Goal: Task Accomplishment & Management: Complete application form

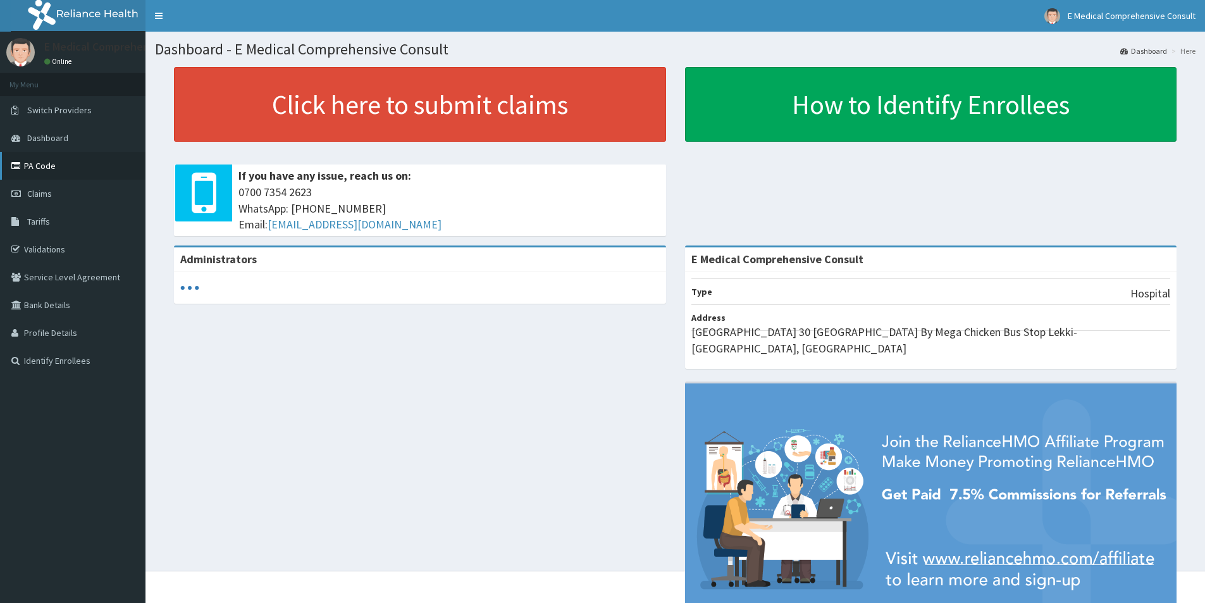
click at [34, 170] on link "PA Code" at bounding box center [73, 166] width 146 height 28
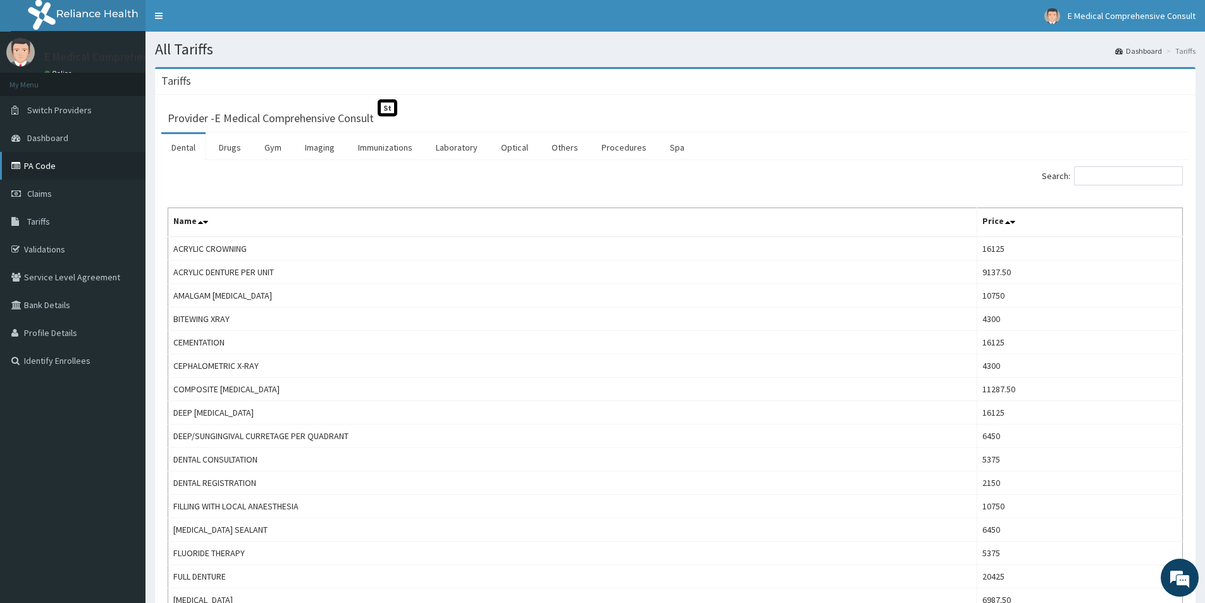
click at [37, 171] on link "PA Code" at bounding box center [73, 166] width 146 height 28
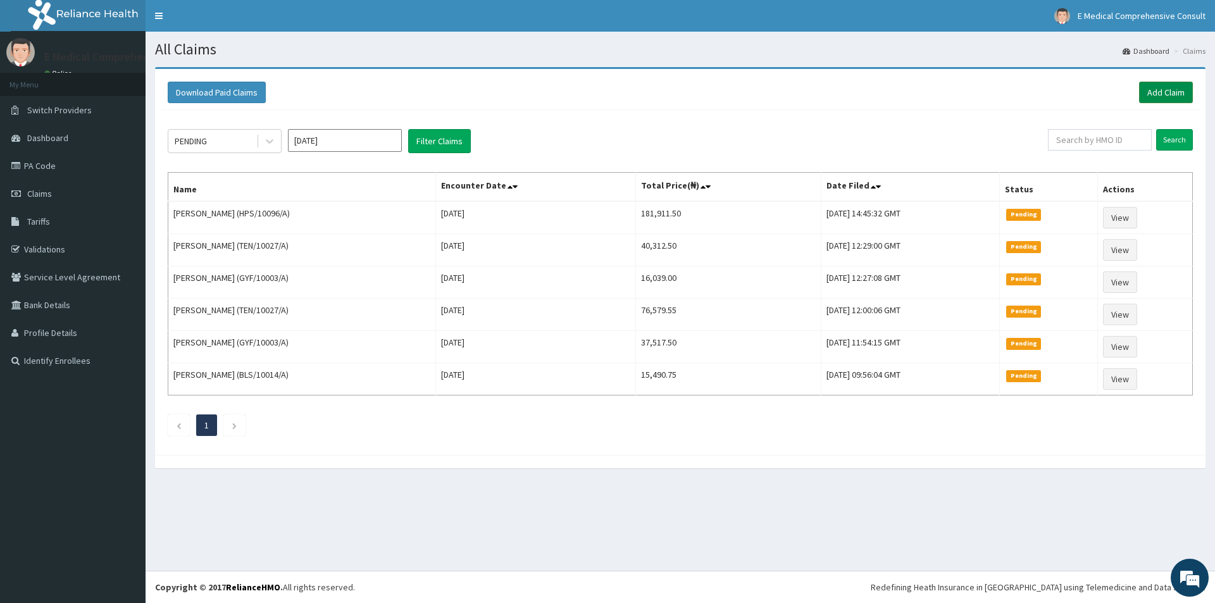
click at [1156, 91] on link "Add Claim" at bounding box center [1166, 93] width 54 height 22
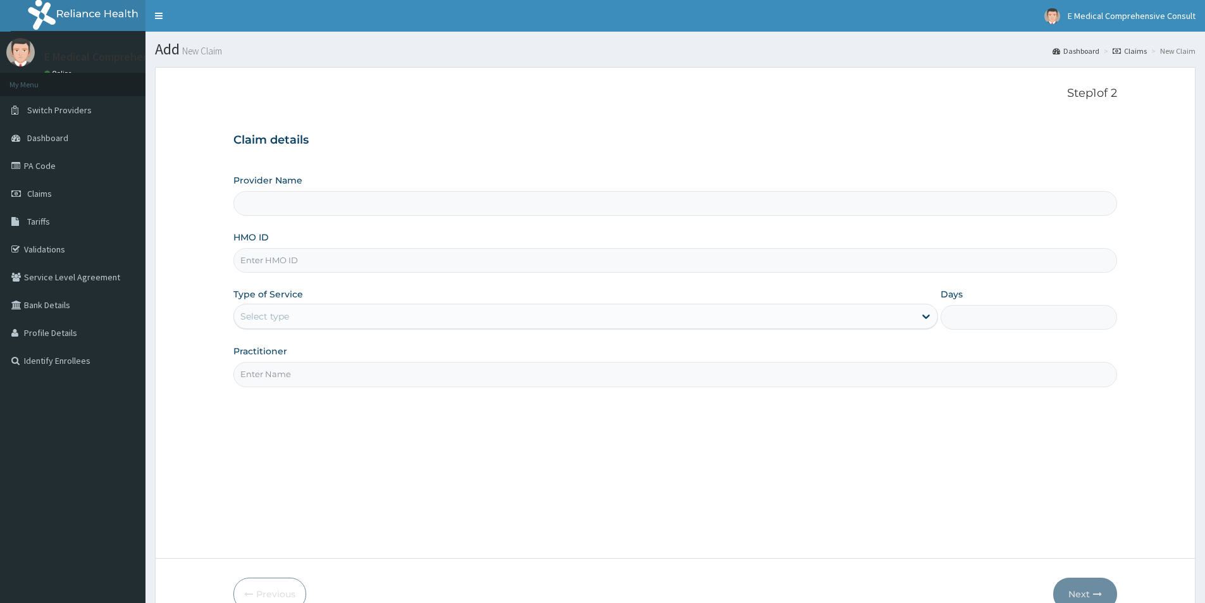
type input "E Medical Comprehensive Consult"
click at [348, 254] on input "HMO ID" at bounding box center [675, 260] width 884 height 25
paste input "HPS/10077/A"
type input "HPS/10077/A"
click at [310, 314] on div "Select type" at bounding box center [574, 316] width 681 height 20
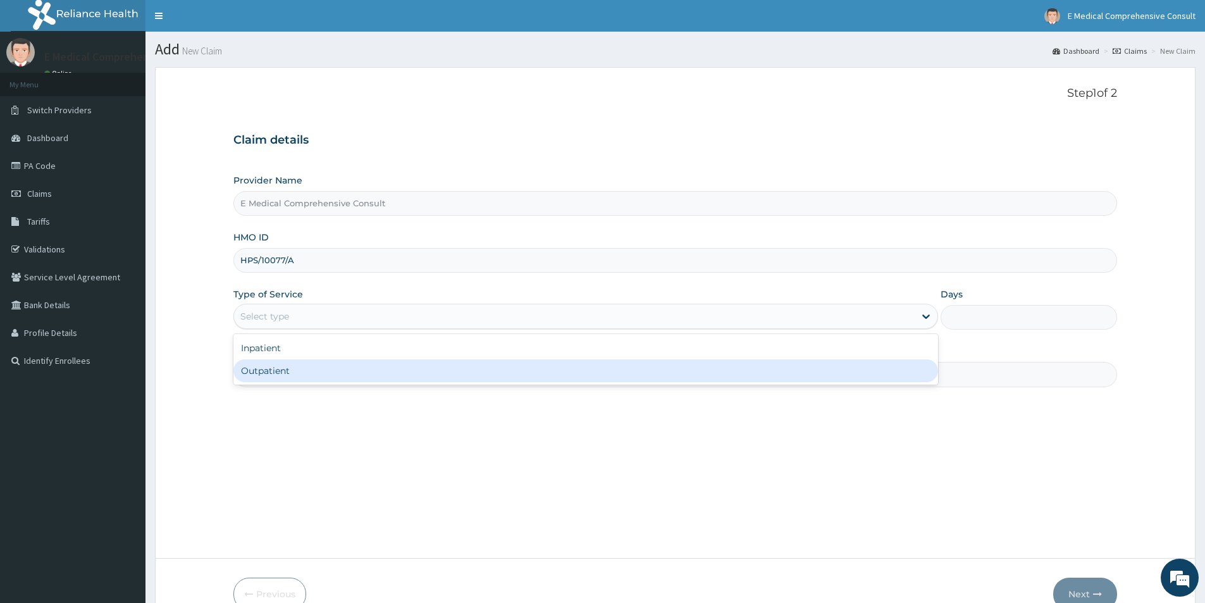
click at [276, 371] on div "Outpatient" at bounding box center [585, 370] width 705 height 23
type input "1"
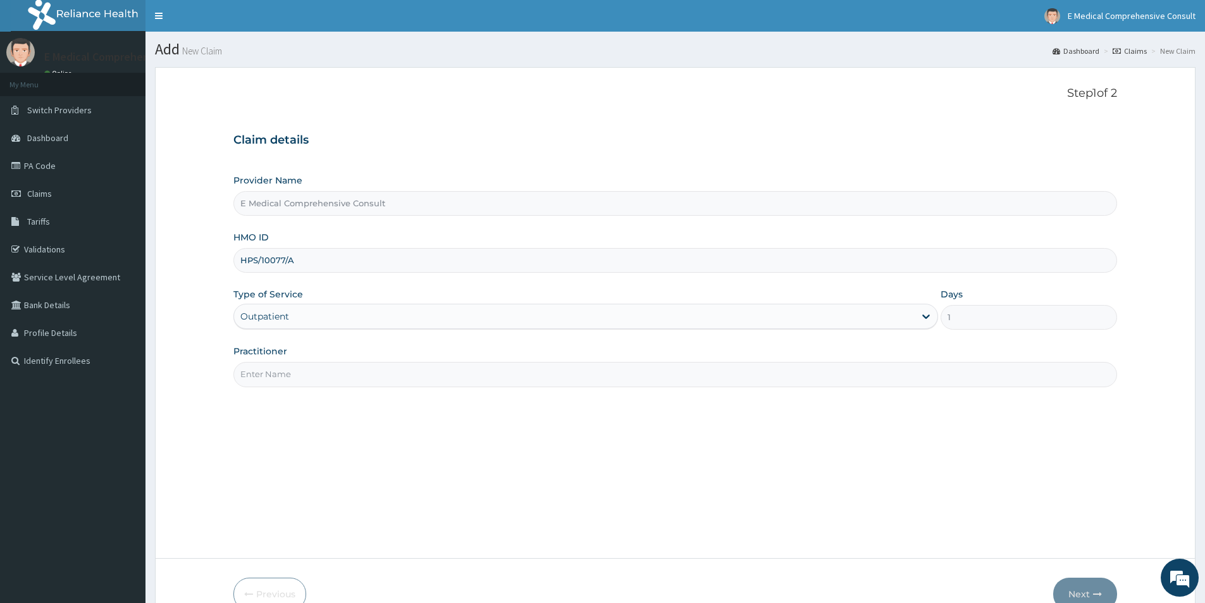
click at [282, 374] on input "Practitioner" at bounding box center [675, 374] width 884 height 25
type input "DR. OKAFOR"
click at [1088, 591] on button "Next" at bounding box center [1085, 594] width 64 height 33
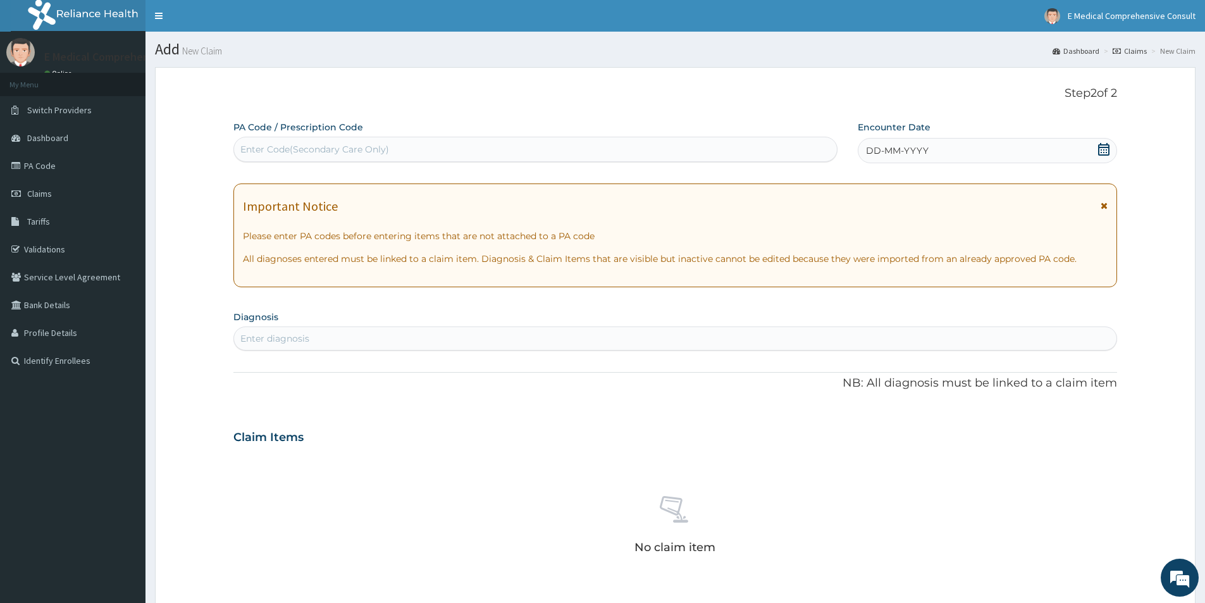
click at [424, 145] on div "Enter Code(Secondary Care Only)" at bounding box center [535, 149] width 603 height 20
paste input "PA/792696"
type input "PA/792696"
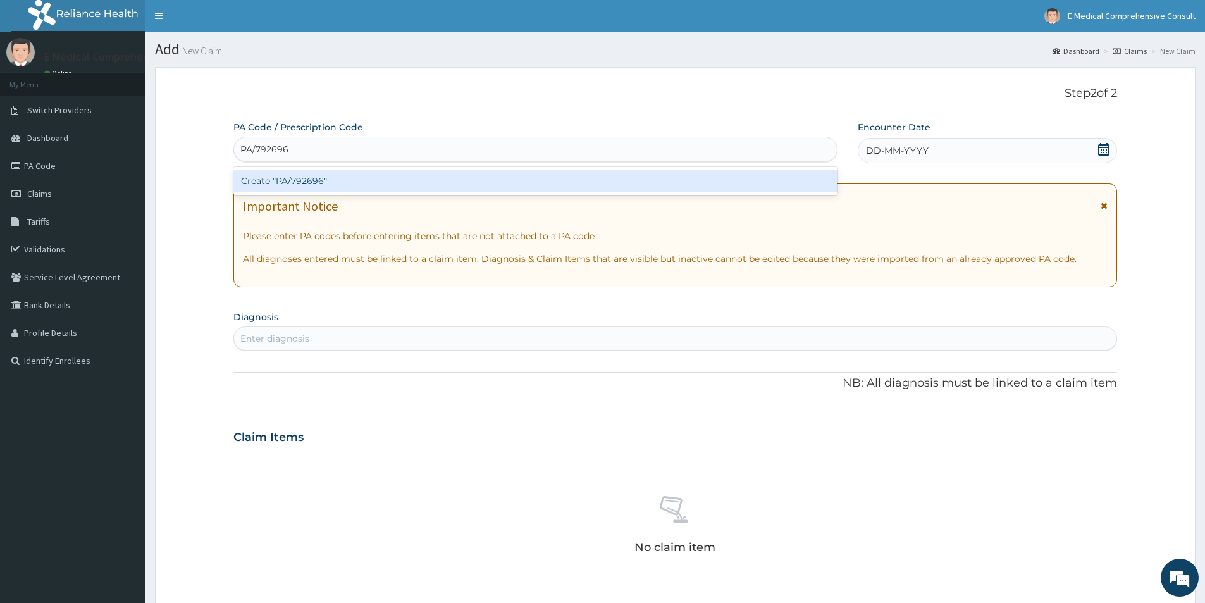
click at [410, 179] on div "Create "PA/792696"" at bounding box center [535, 181] width 604 height 23
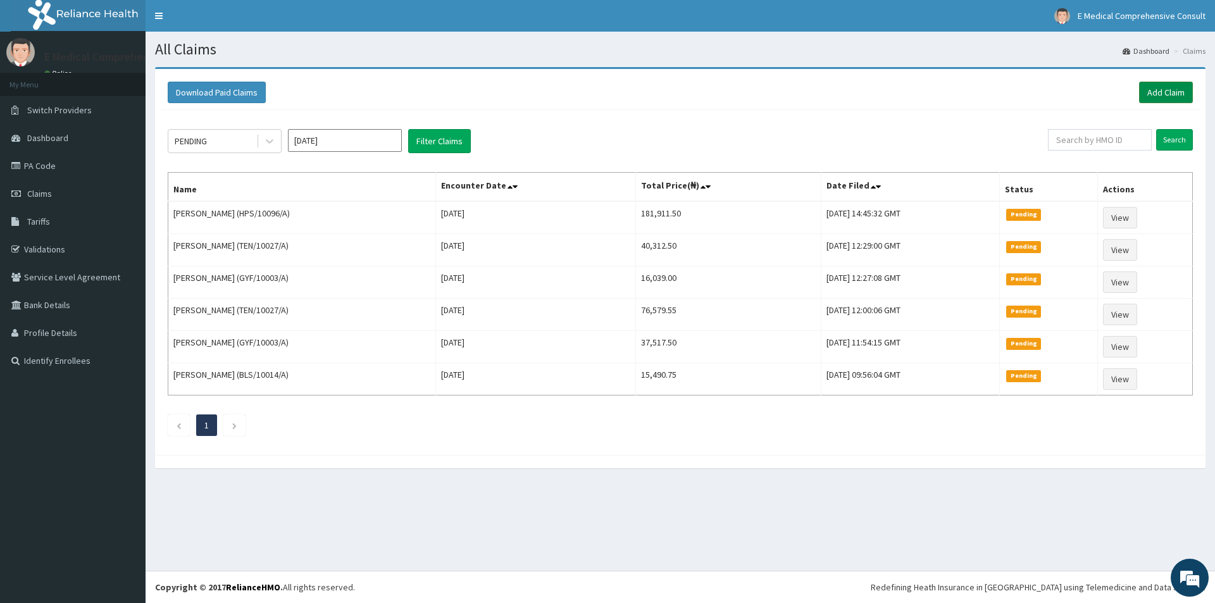
click at [1161, 91] on link "Add Claim" at bounding box center [1166, 93] width 54 height 22
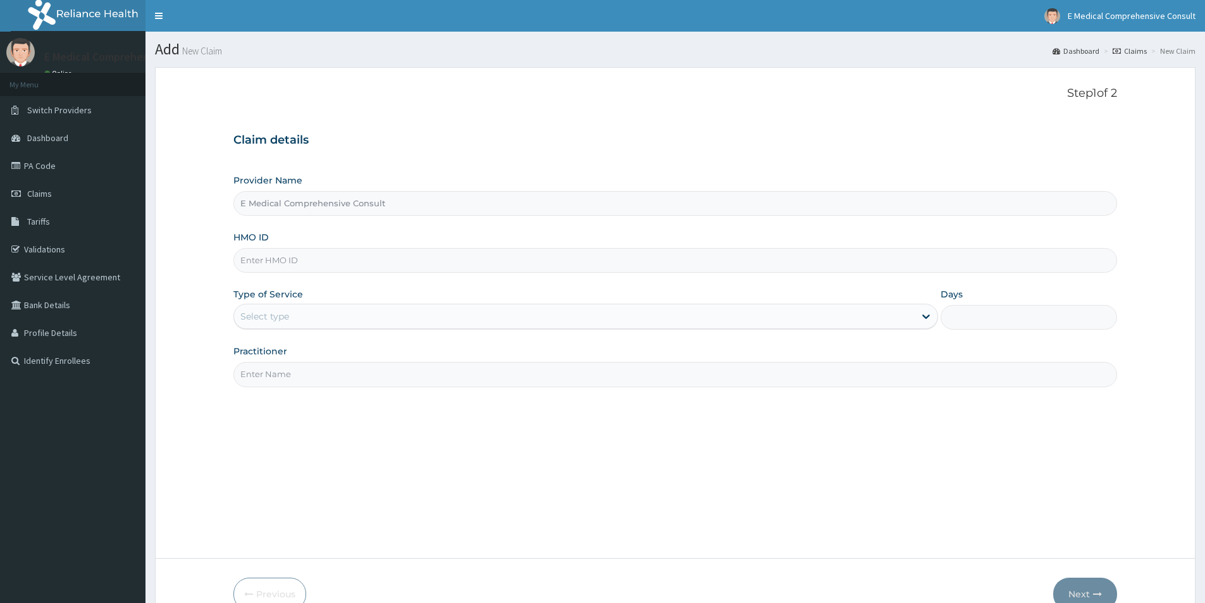
type input "E Medical Comprehensive Consult"
click at [313, 256] on input "HMO ID" at bounding box center [675, 260] width 884 height 25
paste input "AOJ/10040/A"
type input "AOJ/10040/A"
click at [274, 326] on div "Select type" at bounding box center [574, 316] width 681 height 20
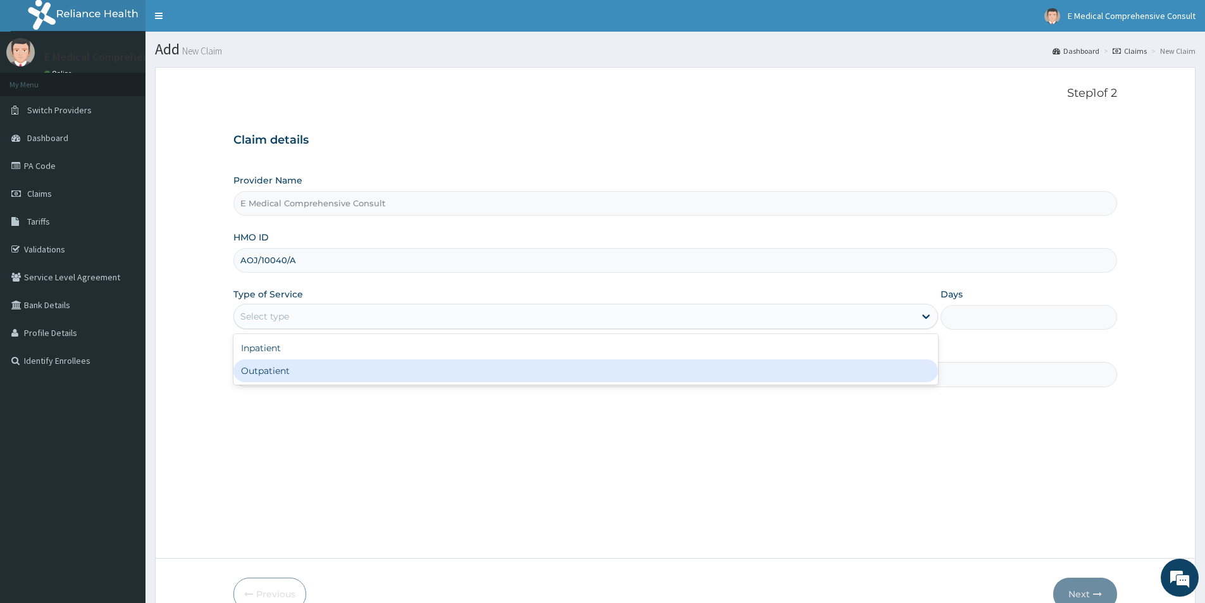
click at [276, 374] on div "Outpatient" at bounding box center [585, 370] width 705 height 23
type input "1"
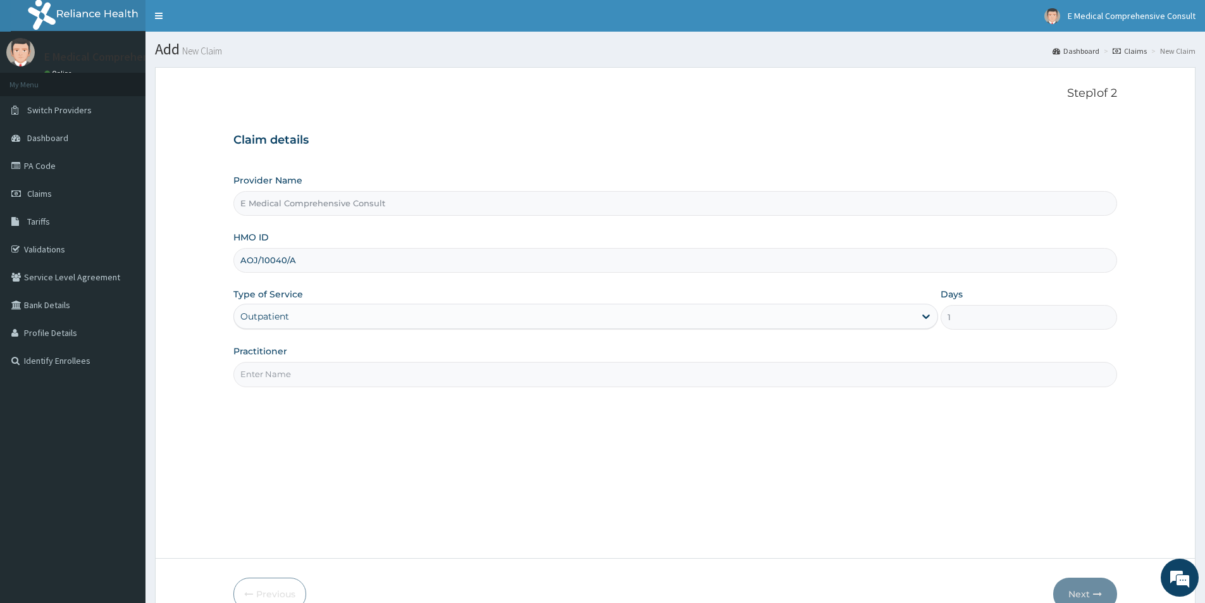
click at [280, 374] on input "Practitioner" at bounding box center [675, 374] width 884 height 25
type input "DR. OKAFOR"
click at [1084, 588] on button "Next" at bounding box center [1085, 594] width 64 height 33
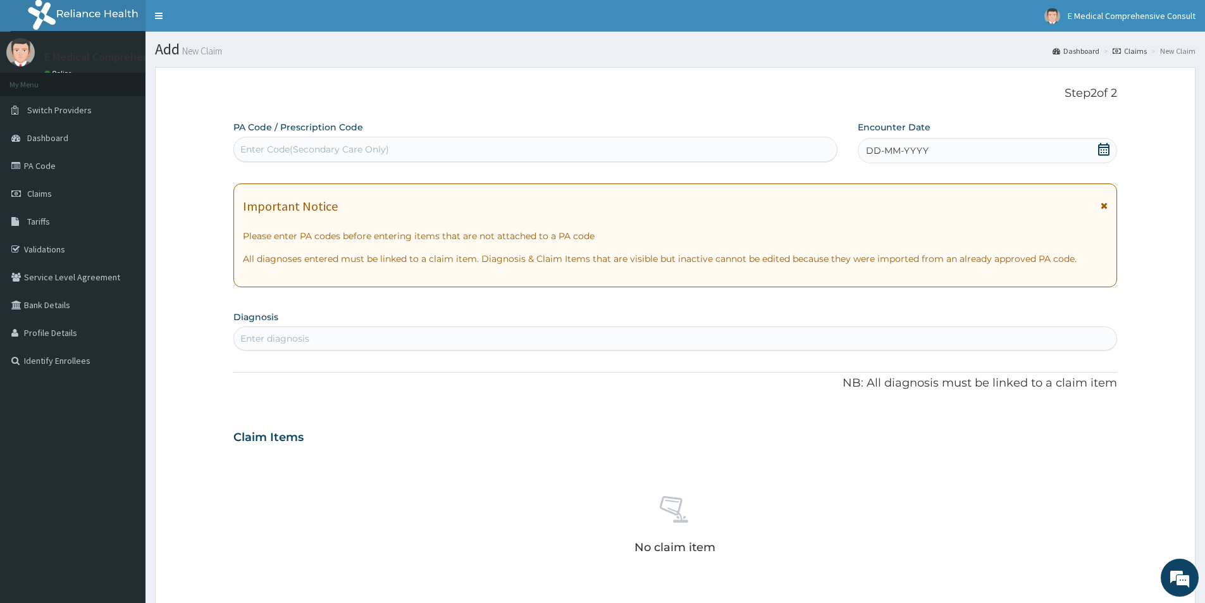
click at [337, 142] on div "Enter Code(Secondary Care Only)" at bounding box center [535, 149] width 603 height 20
paste input "PA/47871D"
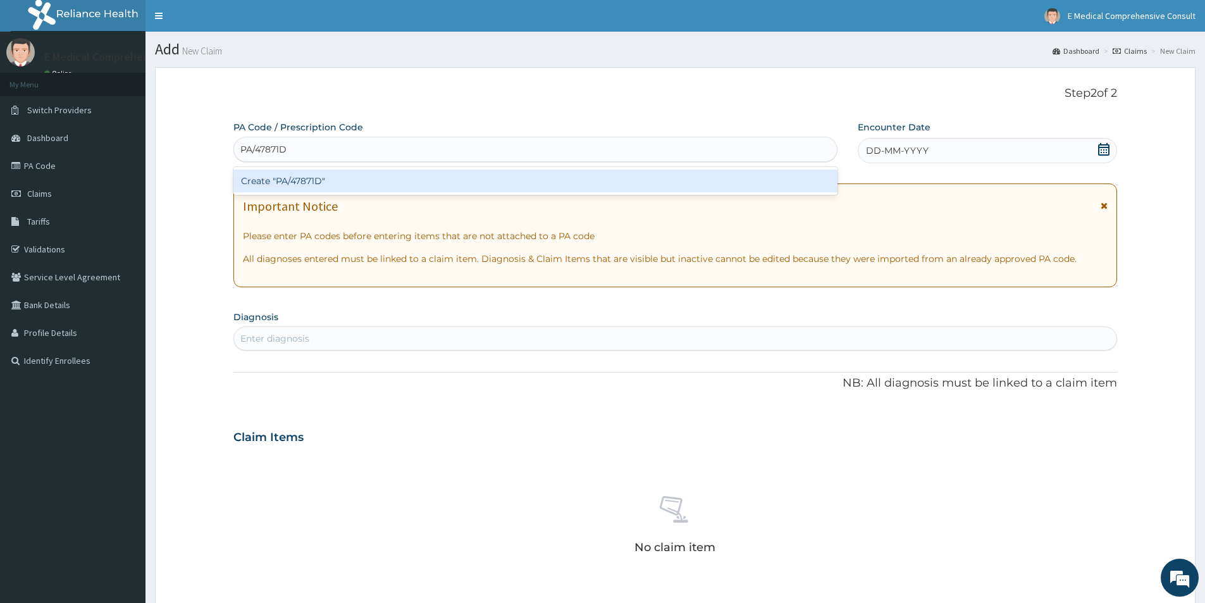
type input "PA/47871D"
click at [314, 182] on div "Create "PA/47871D"" at bounding box center [535, 181] width 604 height 23
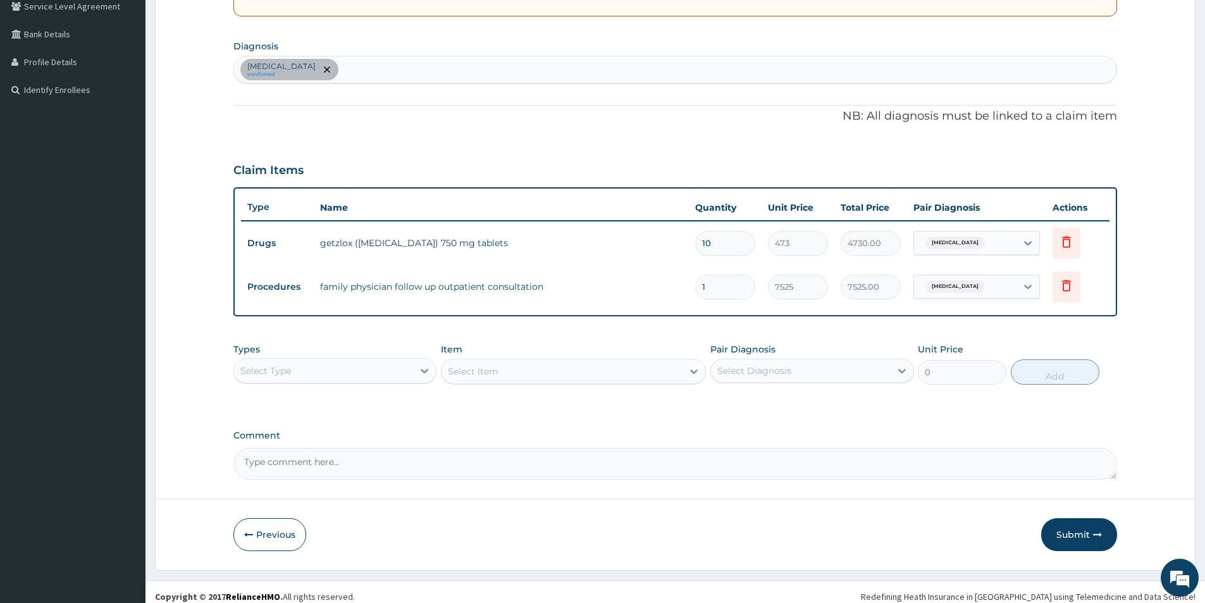
scroll to position [280, 0]
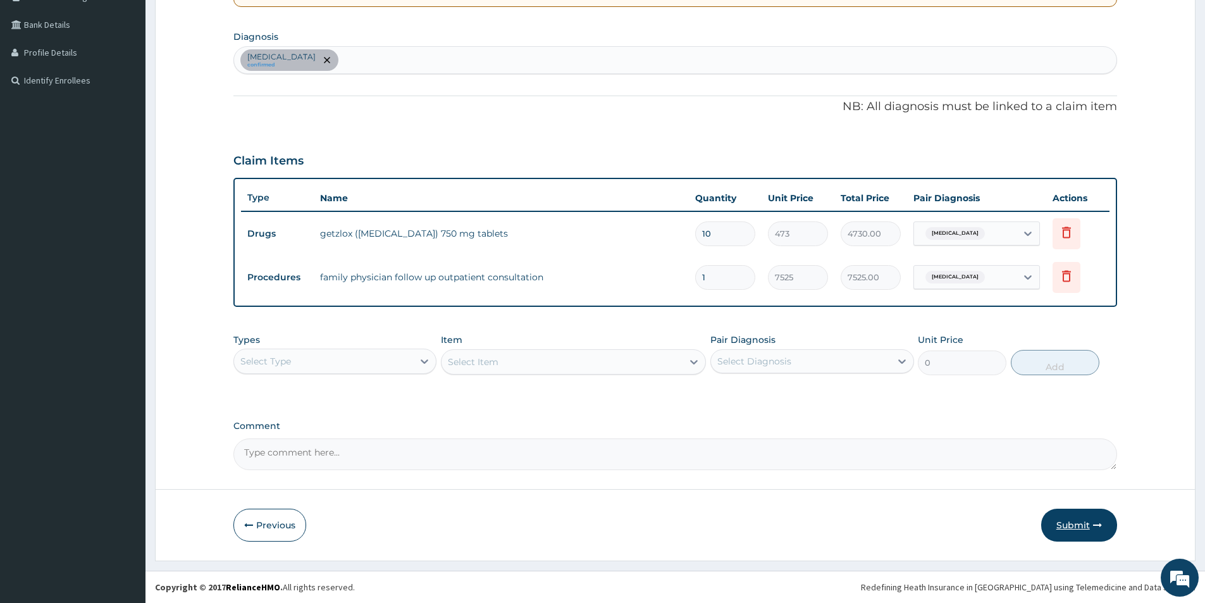
click at [1074, 526] on button "Submit" at bounding box center [1079, 525] width 76 height 33
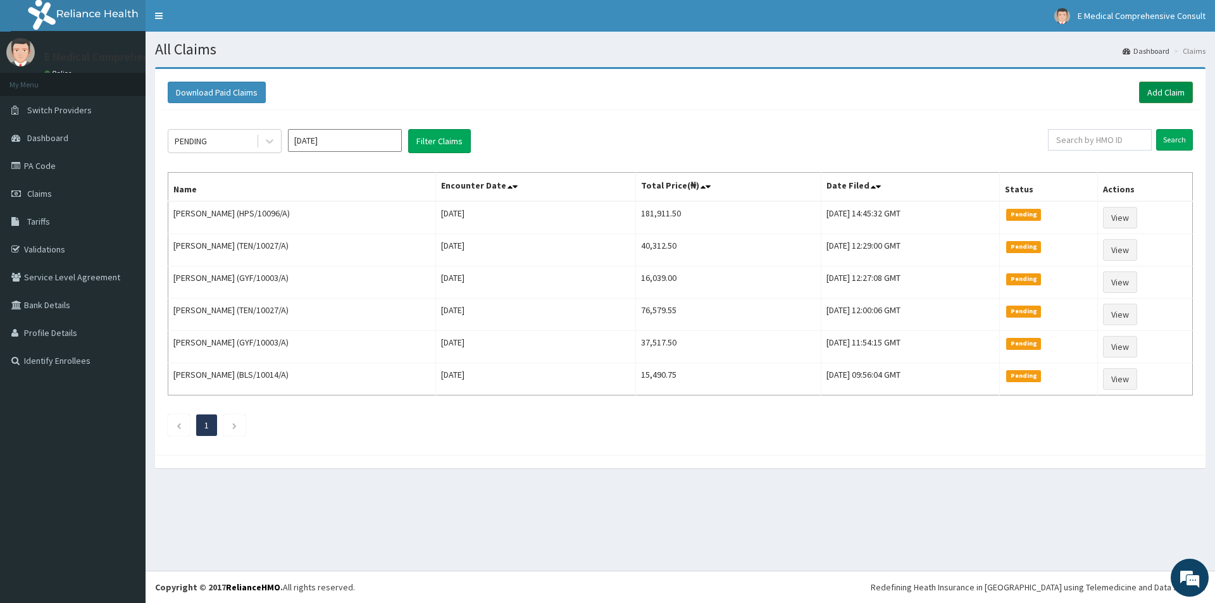
click at [1158, 97] on link "Add Claim" at bounding box center [1166, 93] width 54 height 22
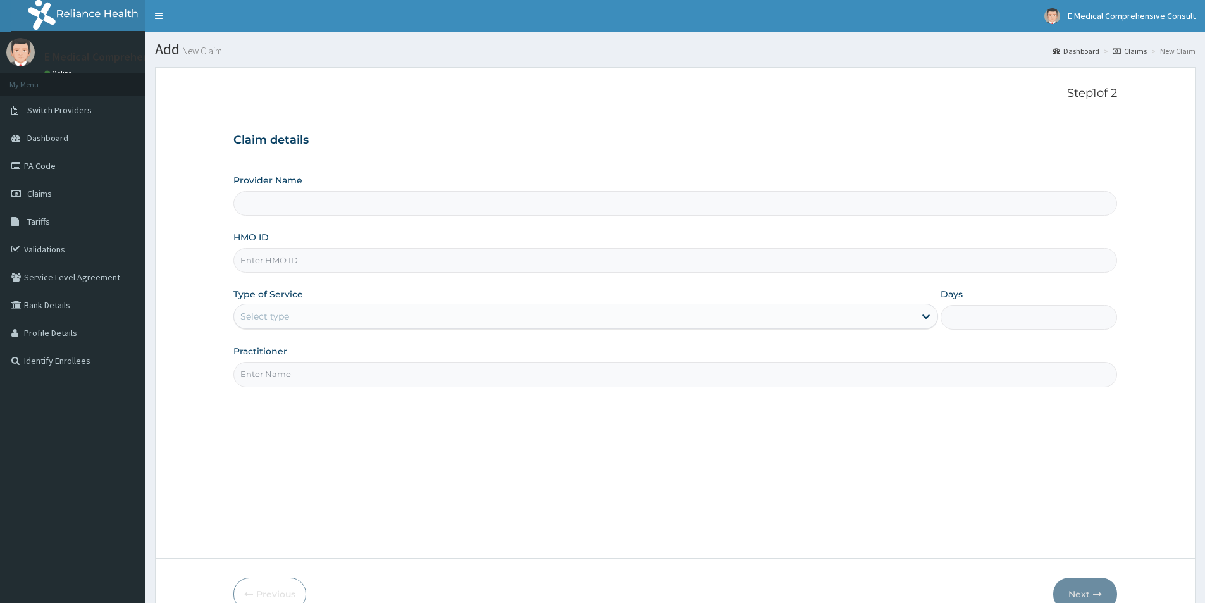
type input "E Medical Comprehensive Consult"
click at [318, 264] on input "HMO ID" at bounding box center [675, 260] width 884 height 25
paste input "DPK/10049/A"
type input "DPK/10049/A"
click at [327, 323] on div "Select type" at bounding box center [574, 316] width 681 height 20
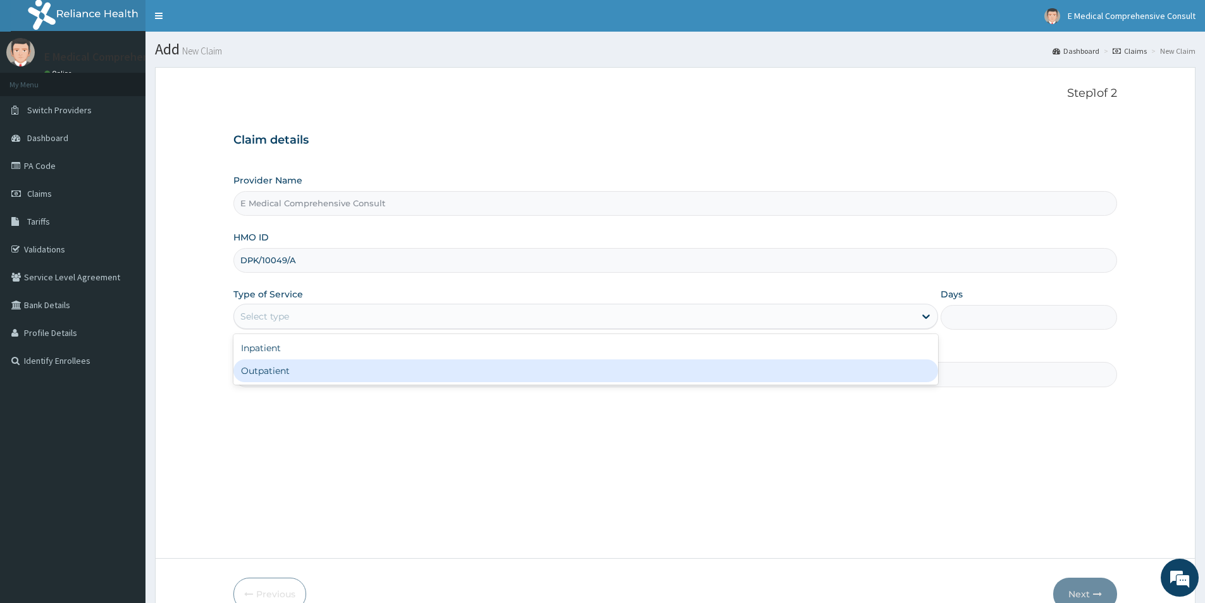
click at [316, 366] on div "Outpatient" at bounding box center [585, 370] width 705 height 23
type input "1"
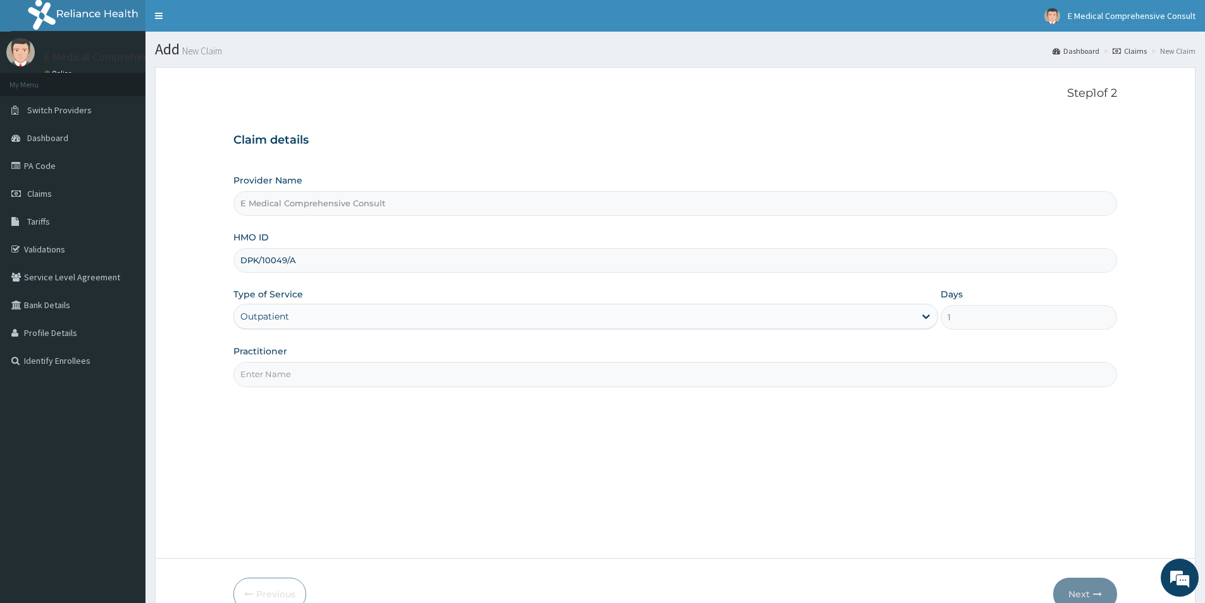
click at [311, 372] on input "Practitioner" at bounding box center [675, 374] width 884 height 25
type input "[PERSON_NAME]"
click at [1081, 588] on button "Next" at bounding box center [1085, 594] width 64 height 33
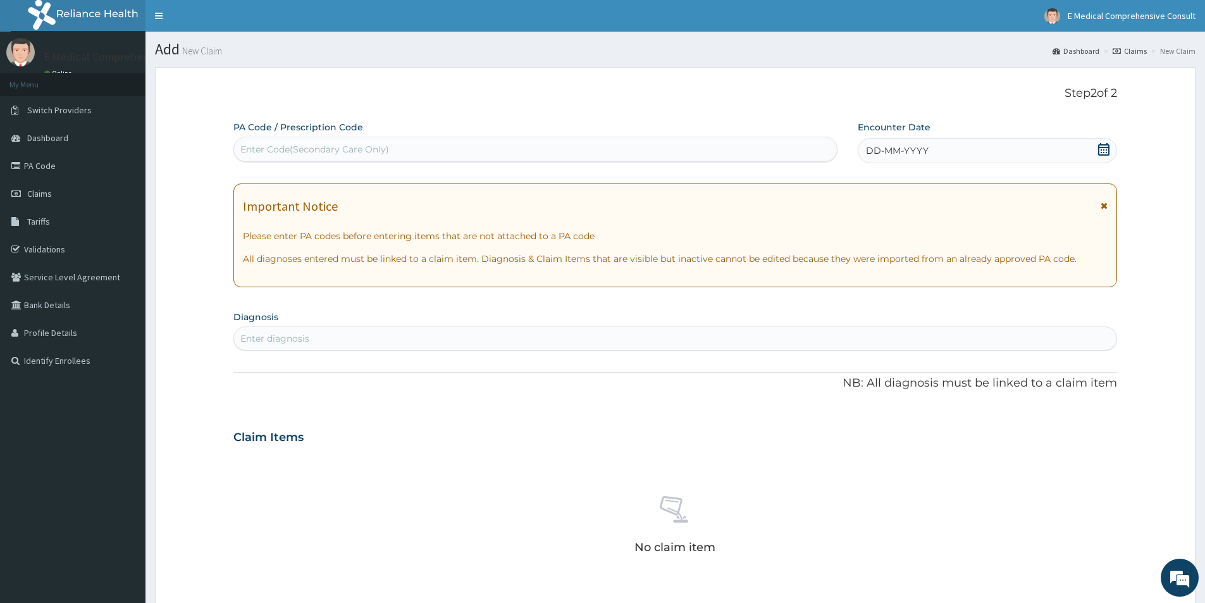
click at [398, 149] on div "Enter Code(Secondary Care Only)" at bounding box center [535, 149] width 603 height 20
paste input "PA/CE44AB"
type input "PA/CE44AB"
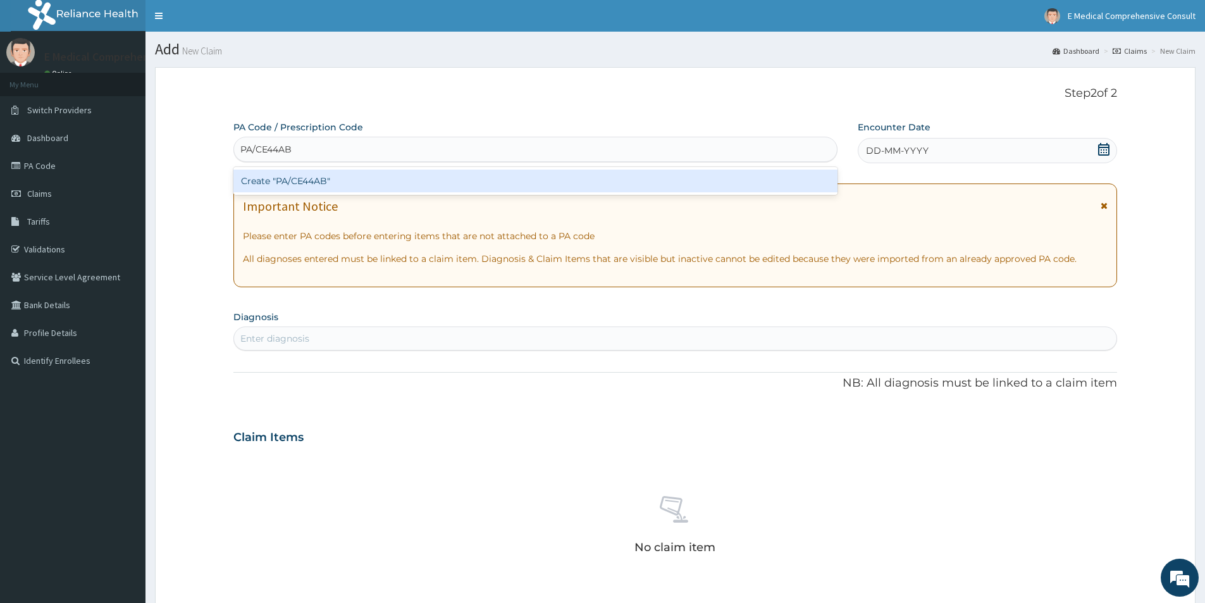
click at [371, 180] on div "Create "PA/CE44AB"" at bounding box center [535, 181] width 604 height 23
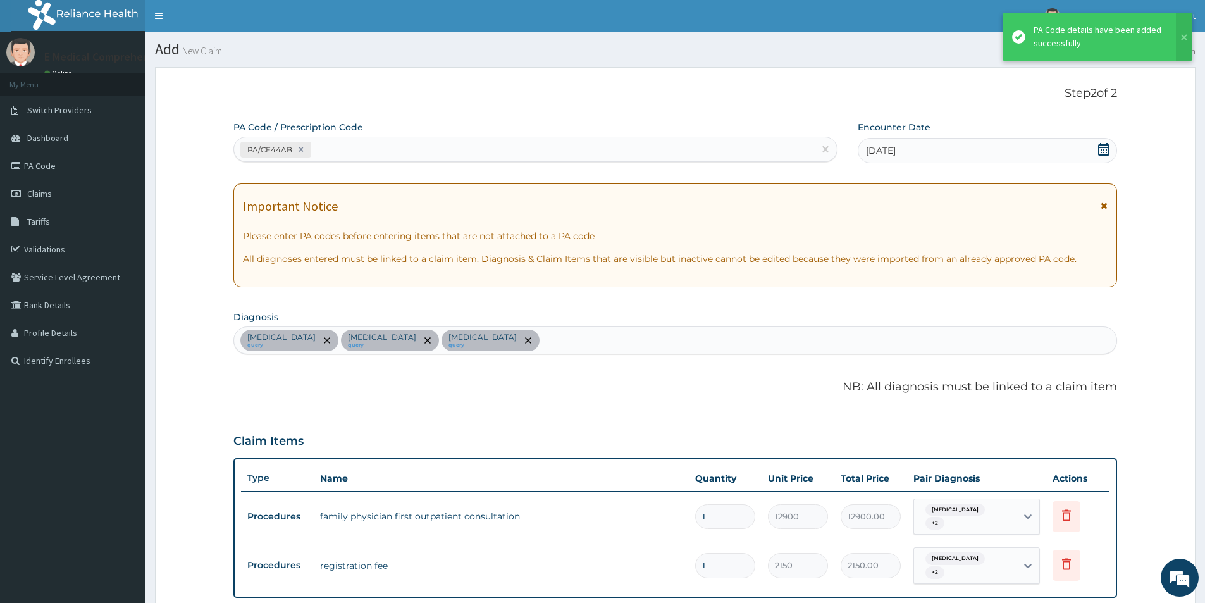
click at [355, 149] on div "PA/CE44AB" at bounding box center [524, 149] width 580 height 21
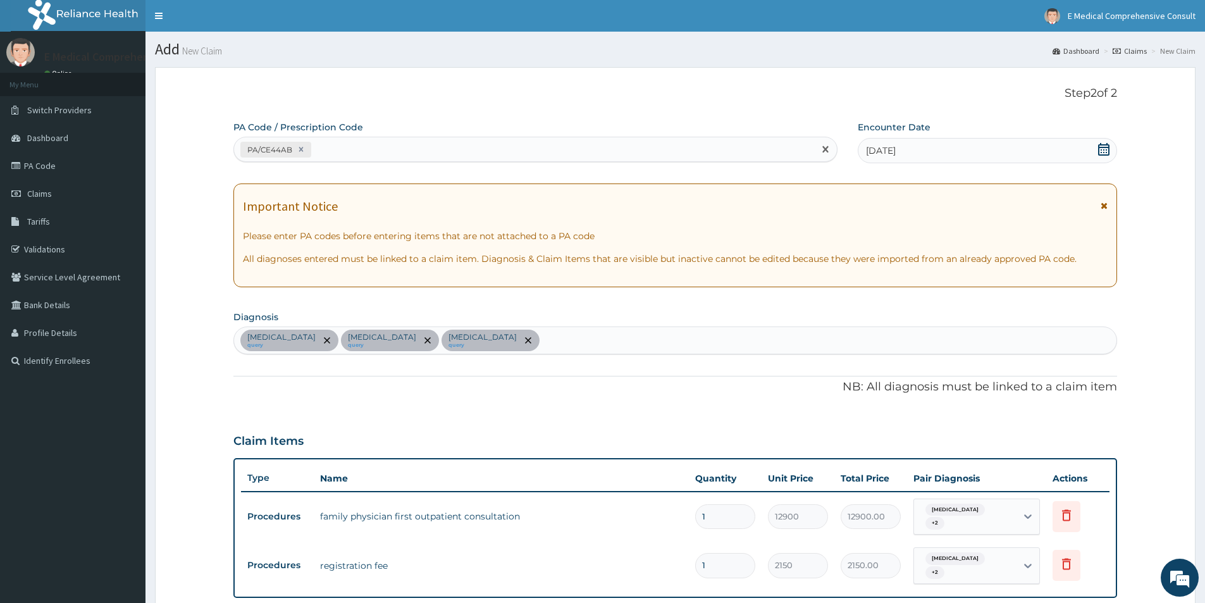
paste input "PA/84AC3C"
type input "PA/84AC3C"
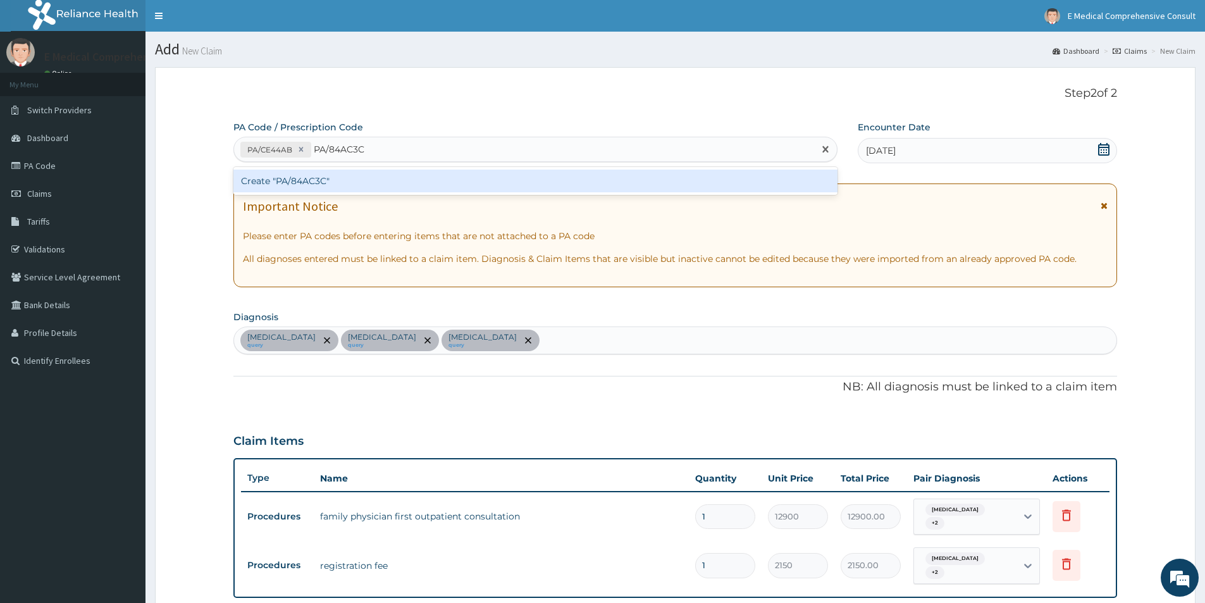
click at [353, 181] on div "Create "PA/84AC3C"" at bounding box center [535, 181] width 604 height 23
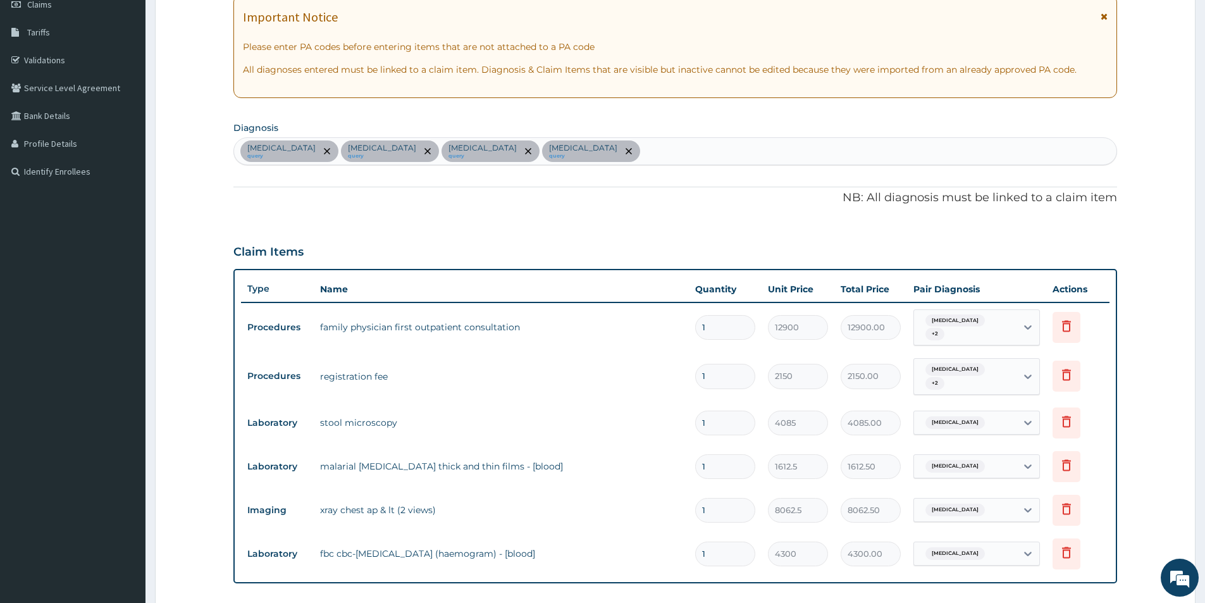
scroll to position [178, 0]
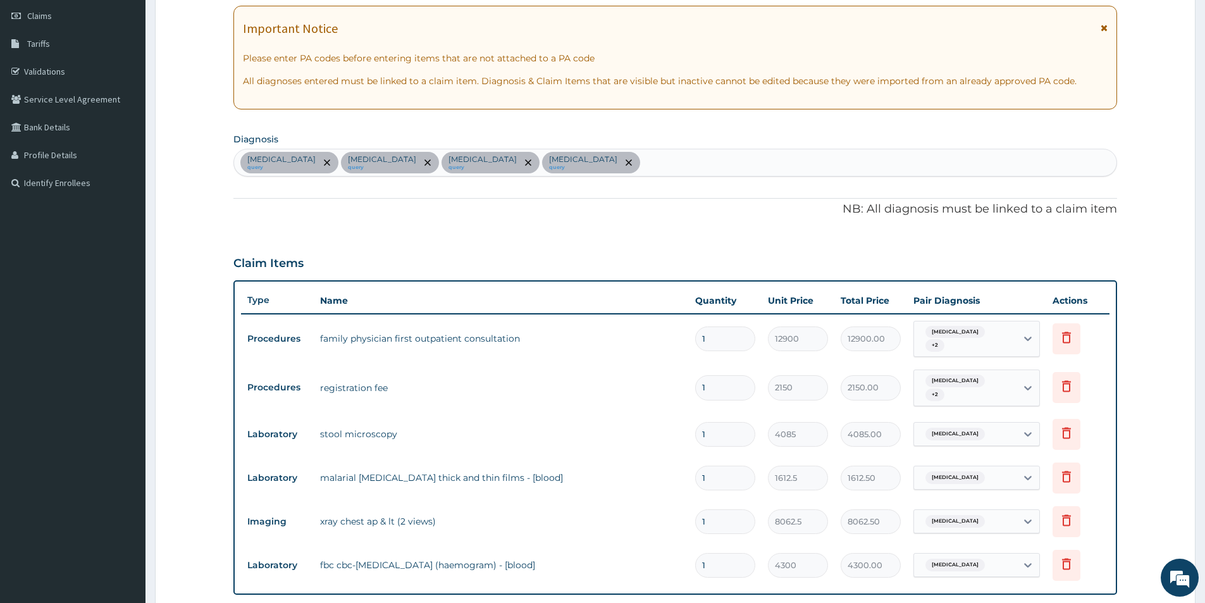
click at [612, 164] on div "Malaria query Pneumonia query Typhoid fever query Upper respiratory infection q…" at bounding box center [675, 162] width 883 height 27
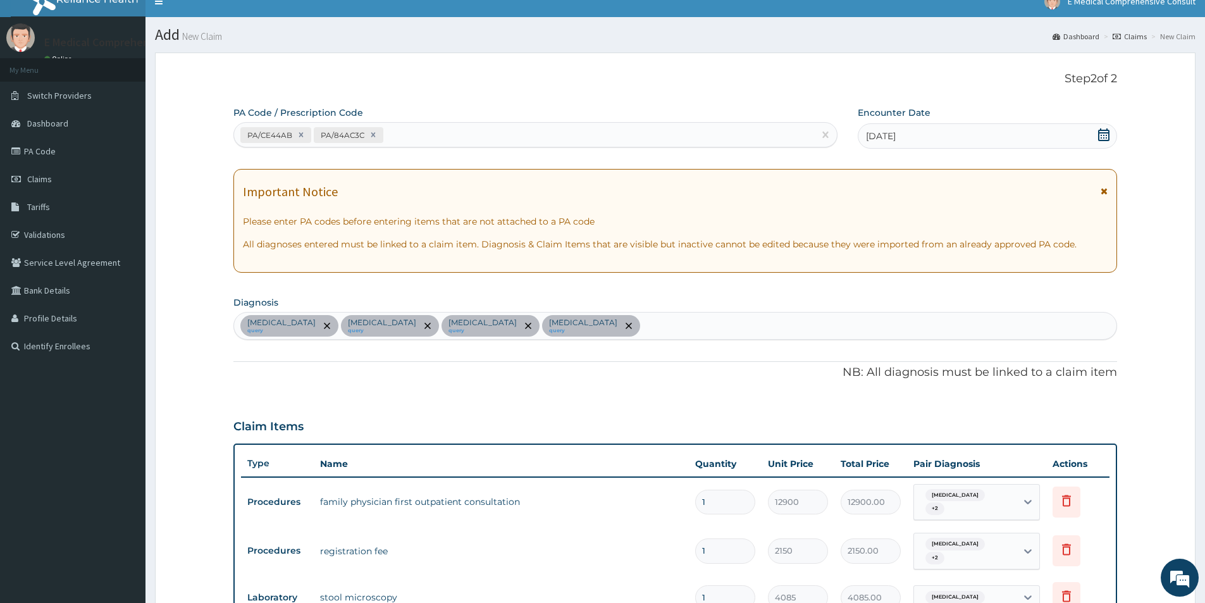
scroll to position [0, 0]
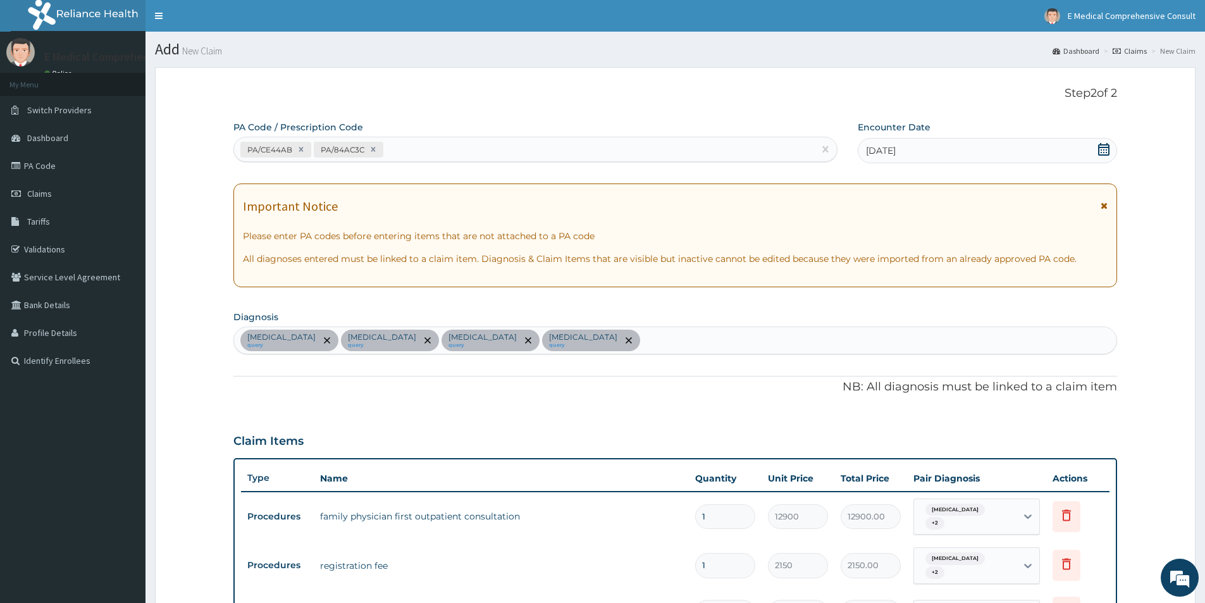
click at [513, 142] on div "PA/CE44AB PA/84AC3C" at bounding box center [524, 149] width 580 height 21
paste input "PA/8711BF"
type input "PA/8711BF"
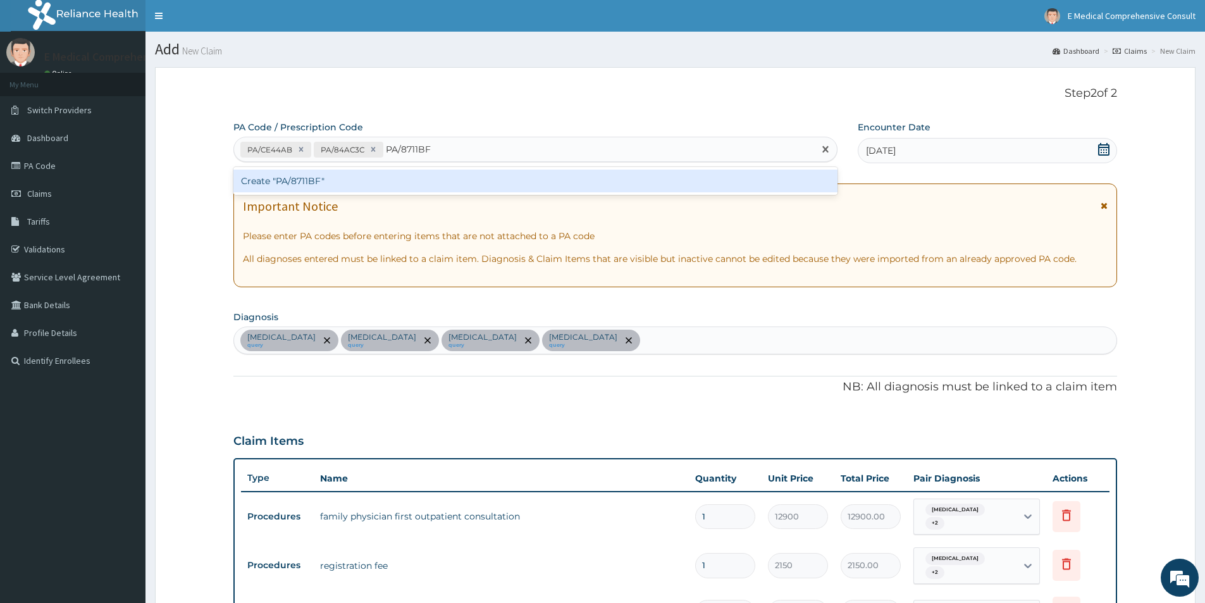
click at [469, 173] on div "Create "PA/8711BF"" at bounding box center [535, 181] width 604 height 23
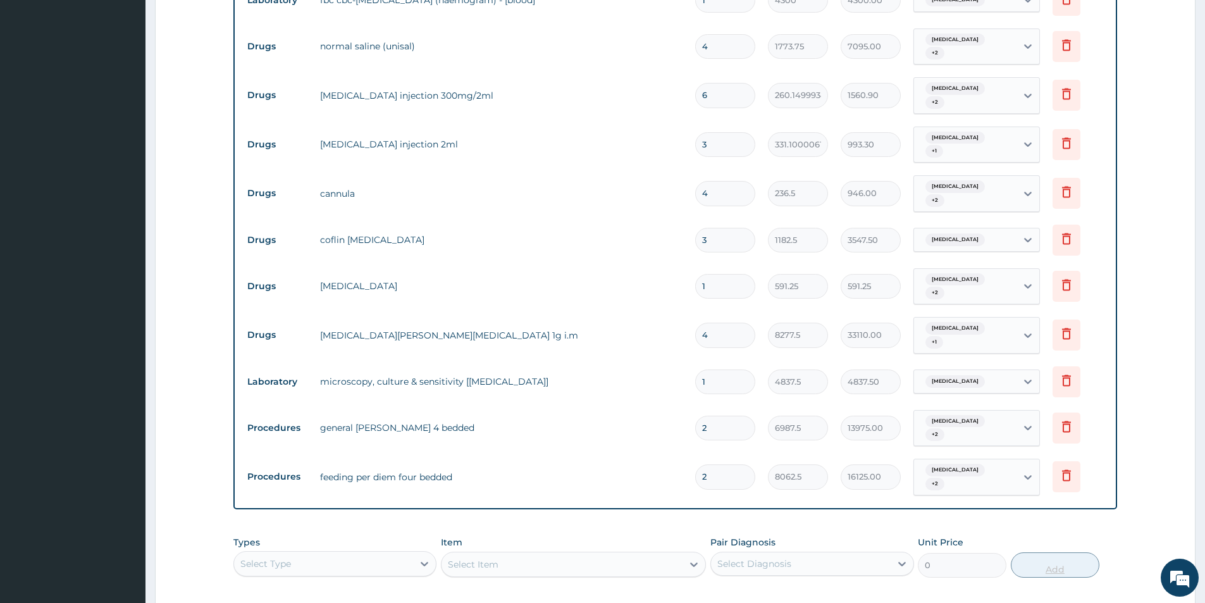
scroll to position [891, 0]
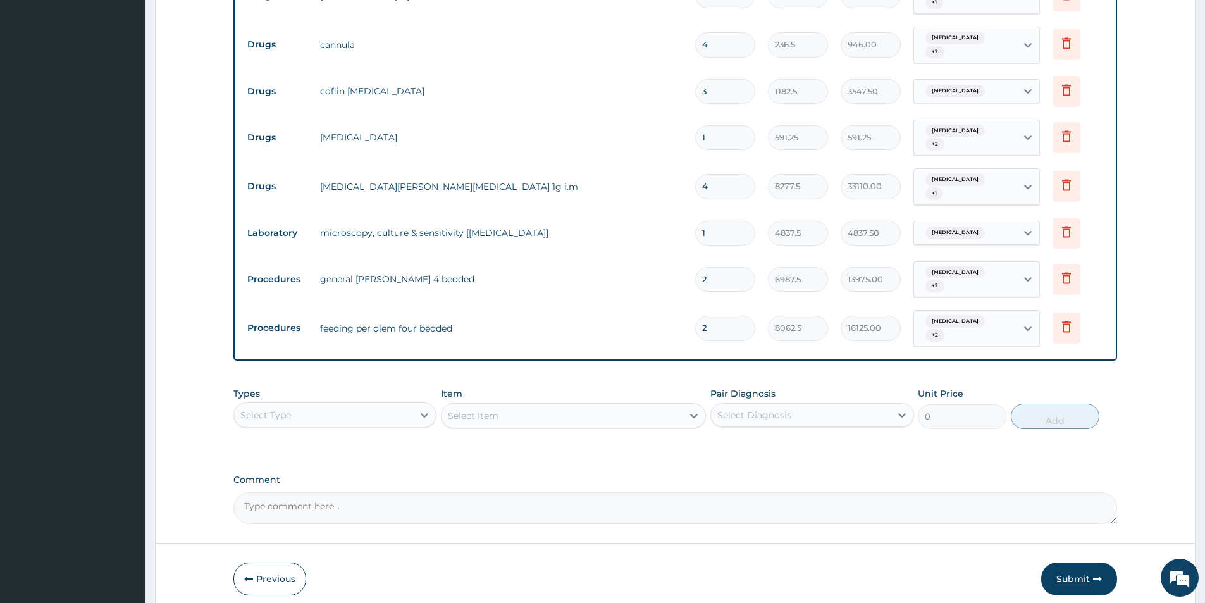
click at [1066, 562] on button "Submit" at bounding box center [1079, 578] width 76 height 33
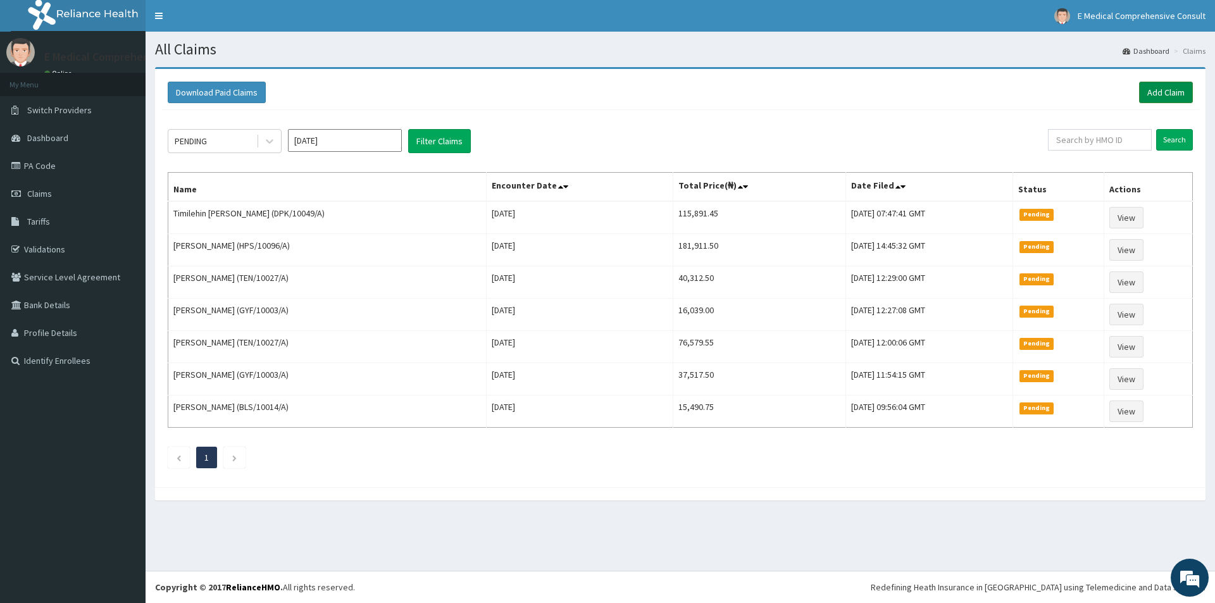
click at [1148, 98] on link "Add Claim" at bounding box center [1166, 93] width 54 height 22
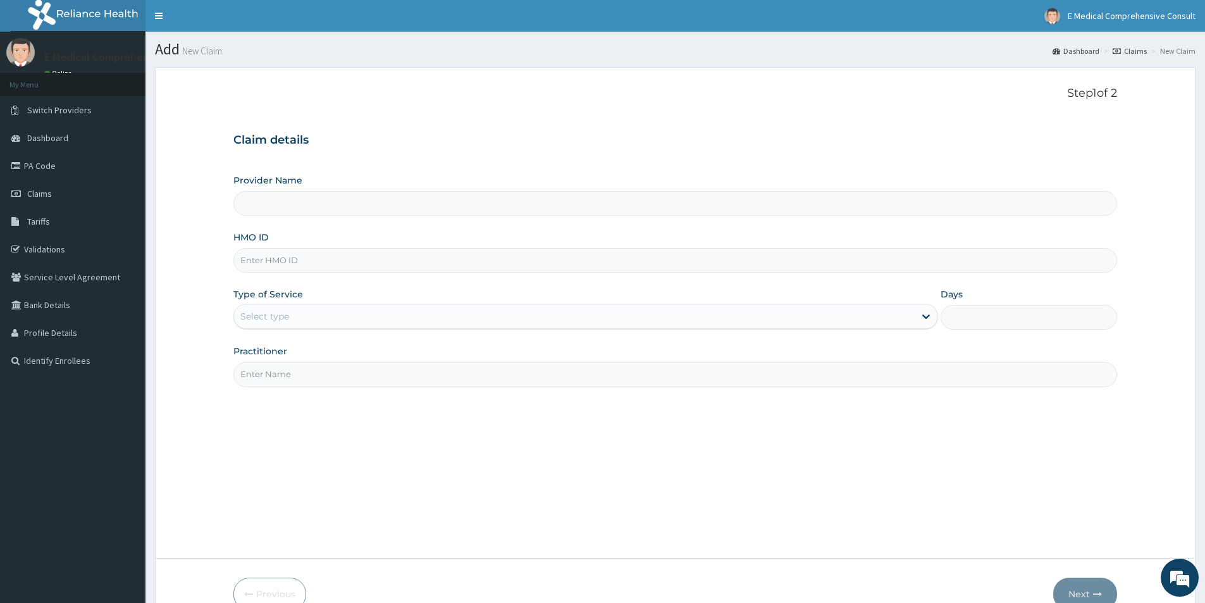
click at [311, 261] on input "HMO ID" at bounding box center [675, 260] width 884 height 25
paste input "BHT/10376/A"
type input "BHT/10376/A"
type input "E Medical Comprehensive Consult"
type input "BHT/10376/A"
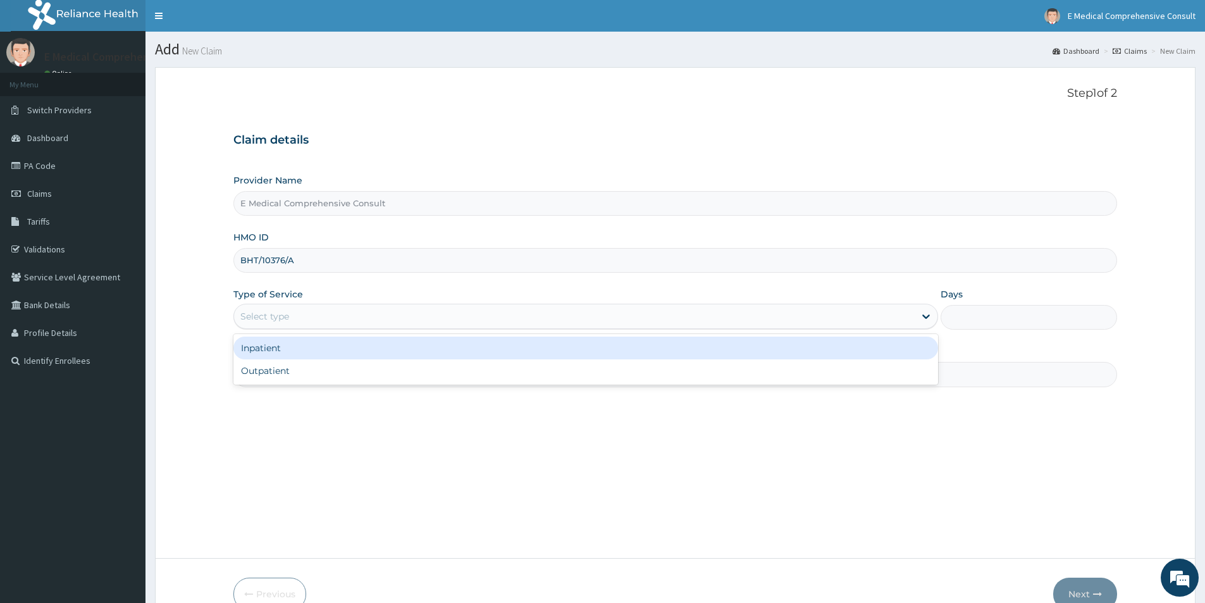
click at [297, 323] on div "Select type" at bounding box center [574, 316] width 681 height 20
click at [288, 354] on div "Inpatient" at bounding box center [585, 348] width 705 height 23
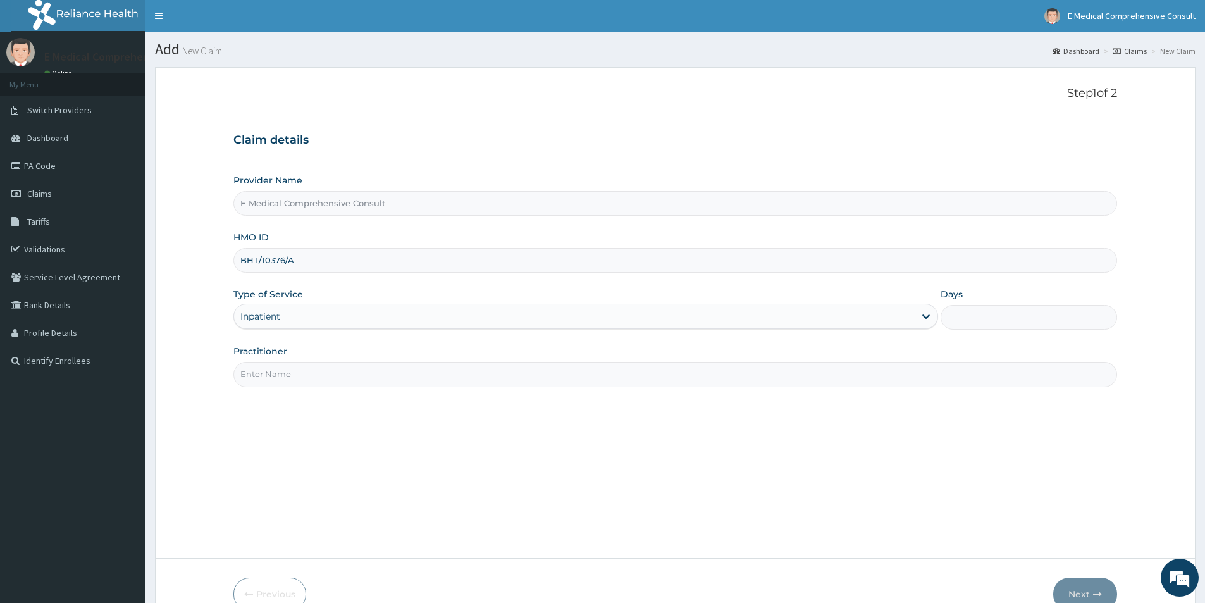
click at [291, 368] on input "Practitioner" at bounding box center [675, 374] width 884 height 25
type input "[PERSON_NAME]"
click at [960, 311] on input "Days" at bounding box center [1029, 317] width 177 height 25
type input "2"
click at [1074, 592] on button "Next" at bounding box center [1085, 594] width 64 height 33
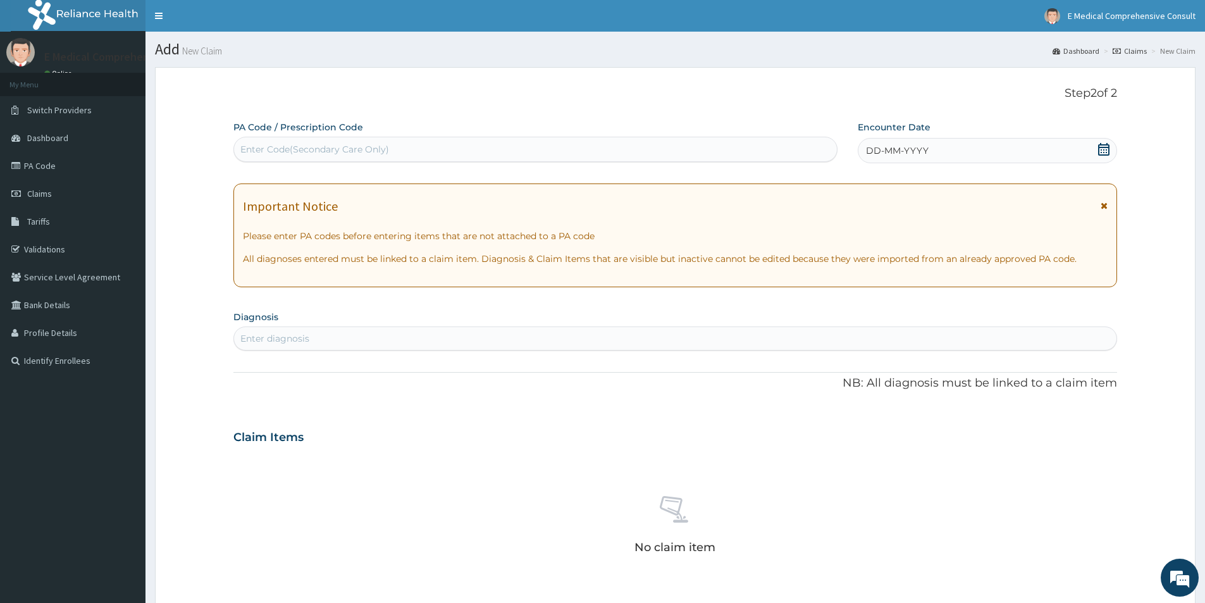
click at [411, 153] on div "Enter Code(Secondary Care Only)" at bounding box center [535, 149] width 603 height 20
click at [597, 146] on div "Enter Code(Secondary Care Only)" at bounding box center [535, 149] width 603 height 20
paste input "PA/2BDD7D"
type input "PA/2BDD7D"
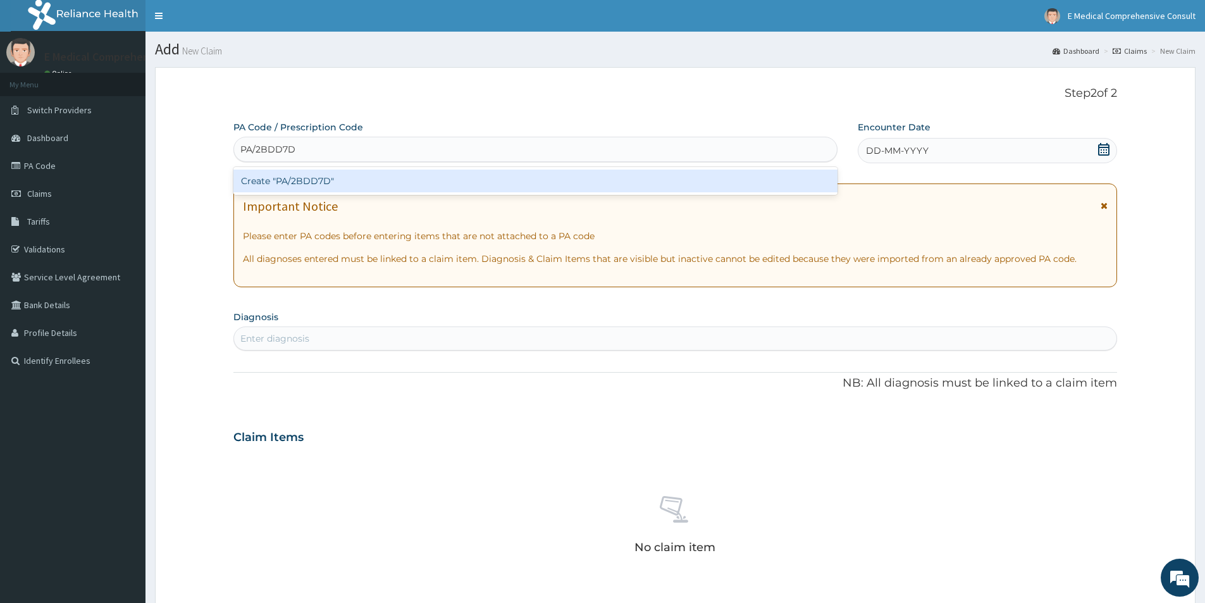
click at [527, 185] on div "Create "PA/2BDD7D"" at bounding box center [535, 181] width 604 height 23
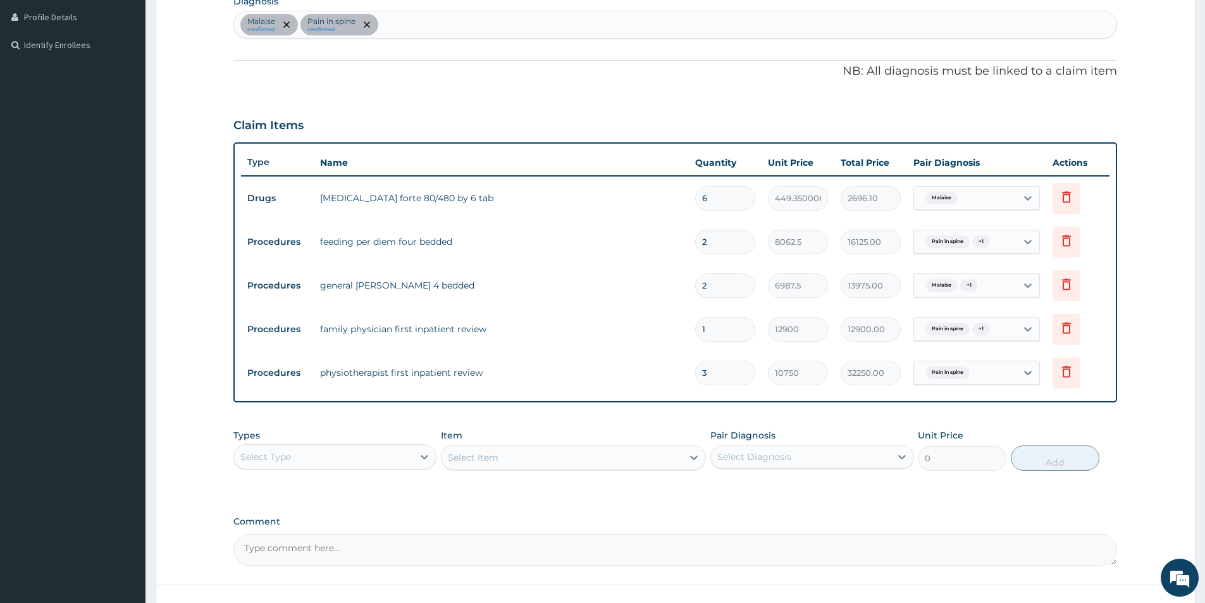
scroll to position [387, 0]
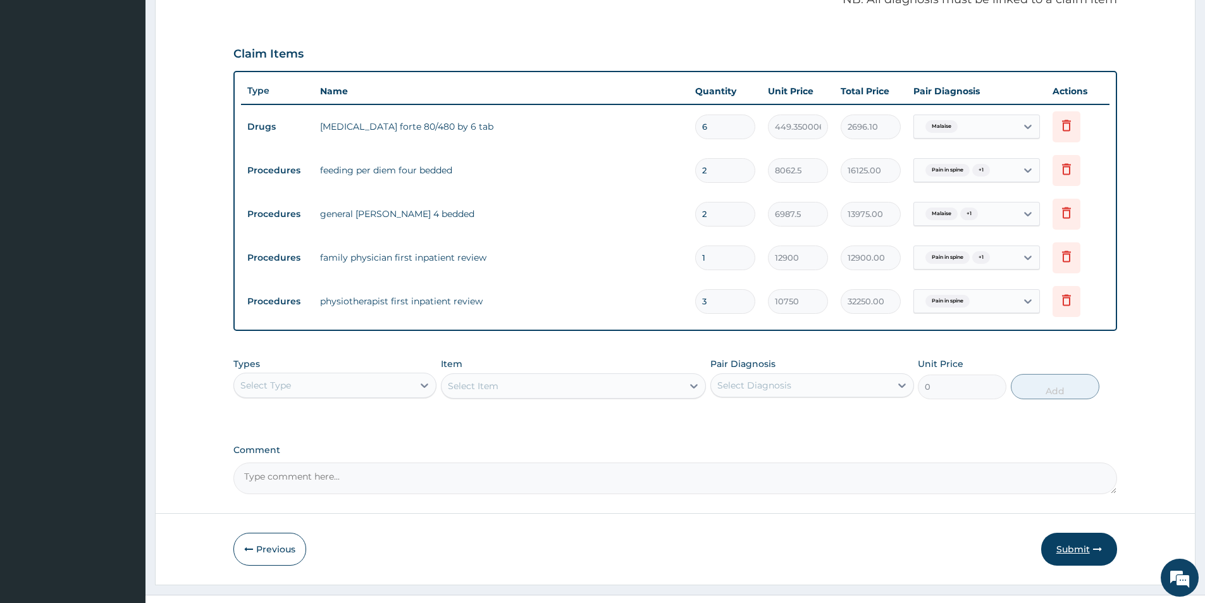
click at [1062, 545] on button "Submit" at bounding box center [1079, 549] width 76 height 33
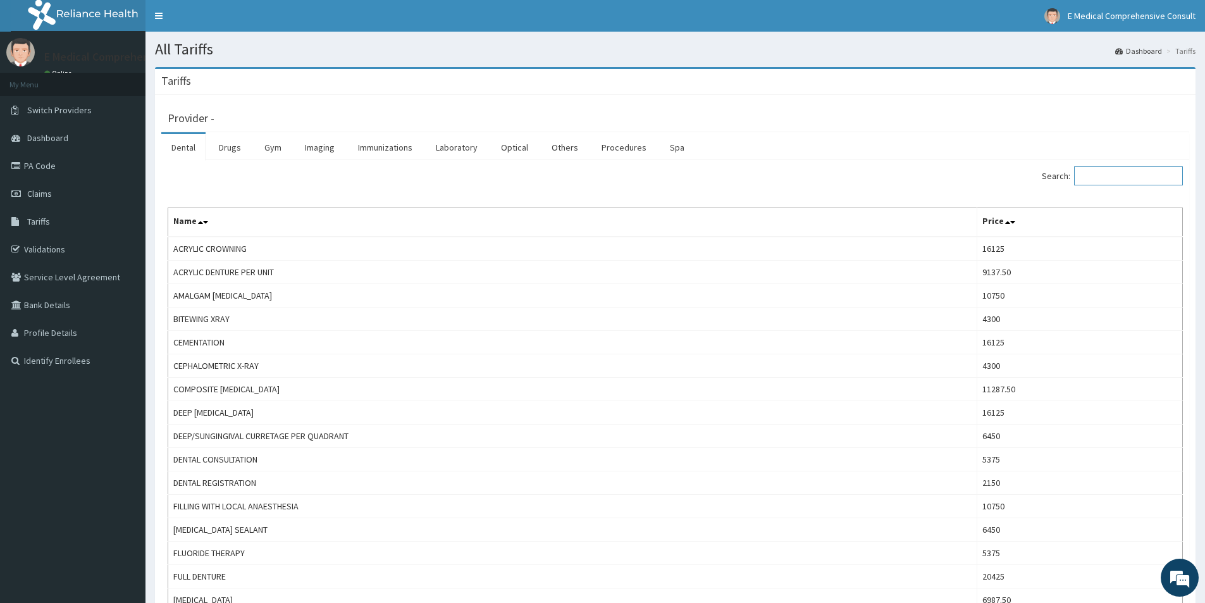
click at [1105, 177] on input "Search:" at bounding box center [1128, 175] width 109 height 19
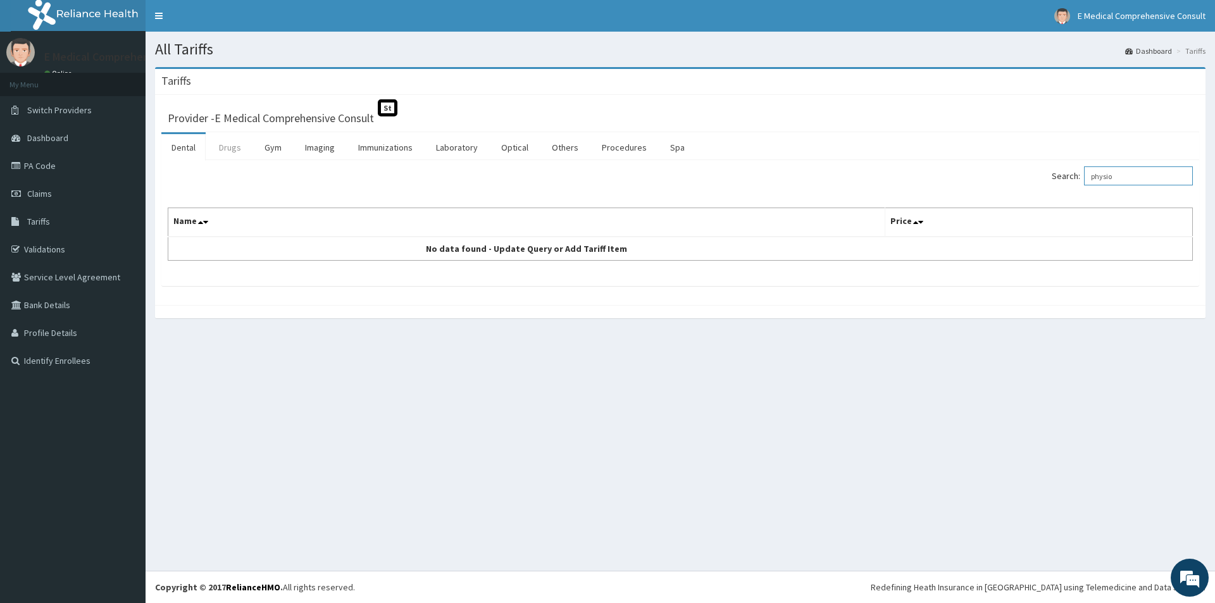
type input "physio"
click at [217, 150] on link "Drugs" at bounding box center [230, 147] width 42 height 27
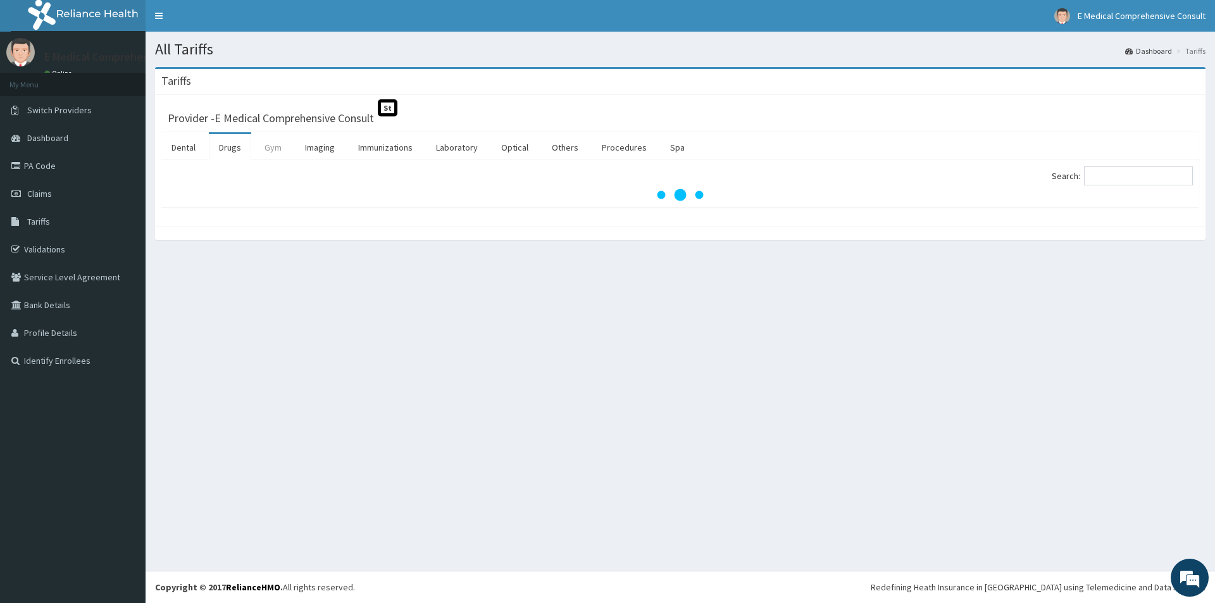
click at [282, 147] on link "Gym" at bounding box center [272, 147] width 37 height 27
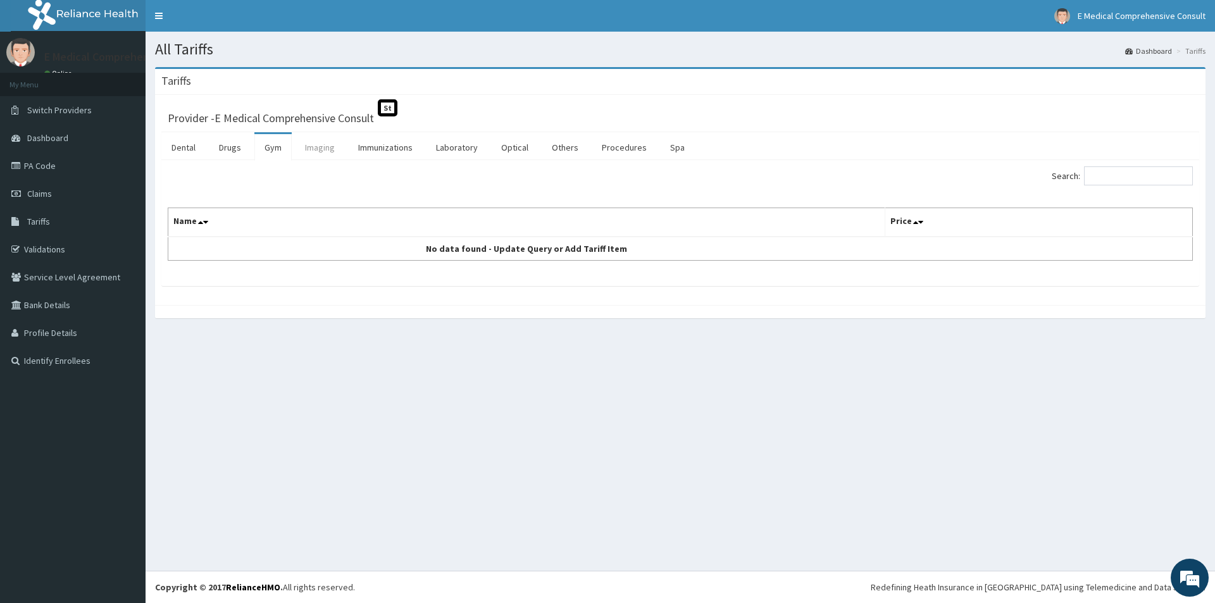
click at [335, 147] on link "Imaging" at bounding box center [320, 147] width 50 height 27
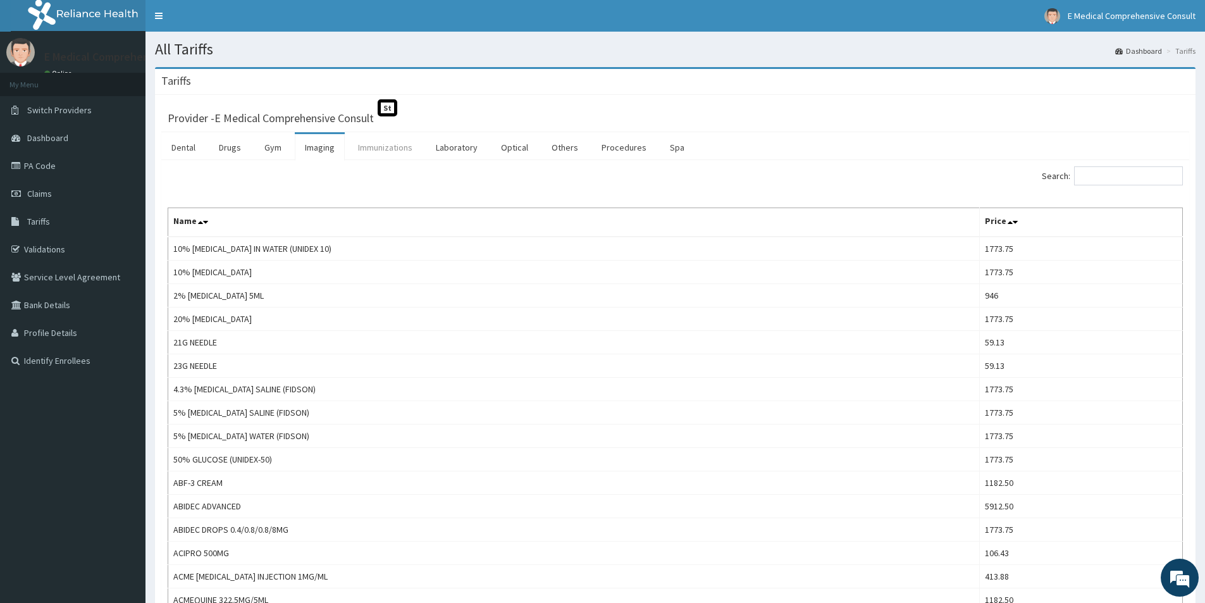
click at [392, 147] on link "Immunizations" at bounding box center [385, 147] width 75 height 27
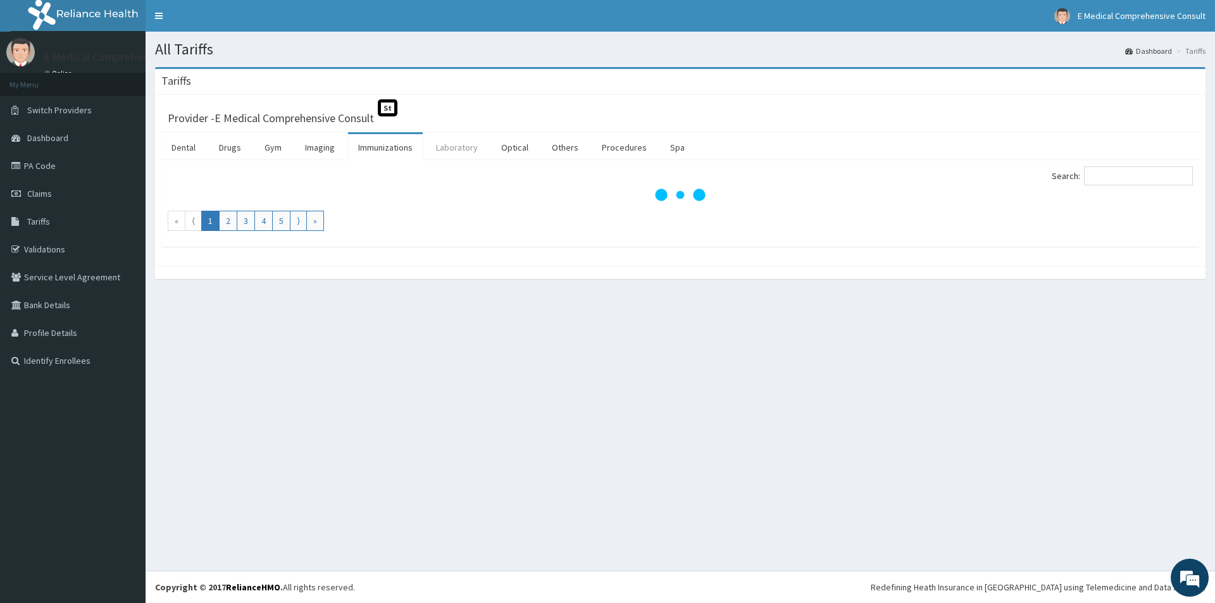
click at [445, 146] on link "Laboratory" at bounding box center [457, 147] width 62 height 27
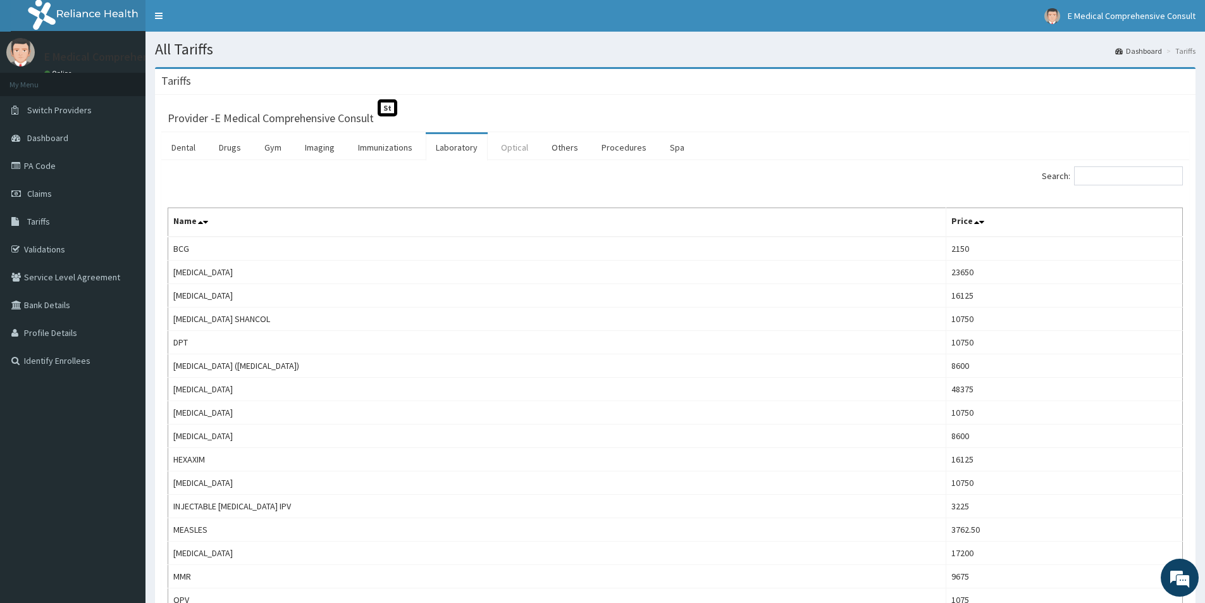
click at [520, 146] on link "Optical" at bounding box center [514, 147] width 47 height 27
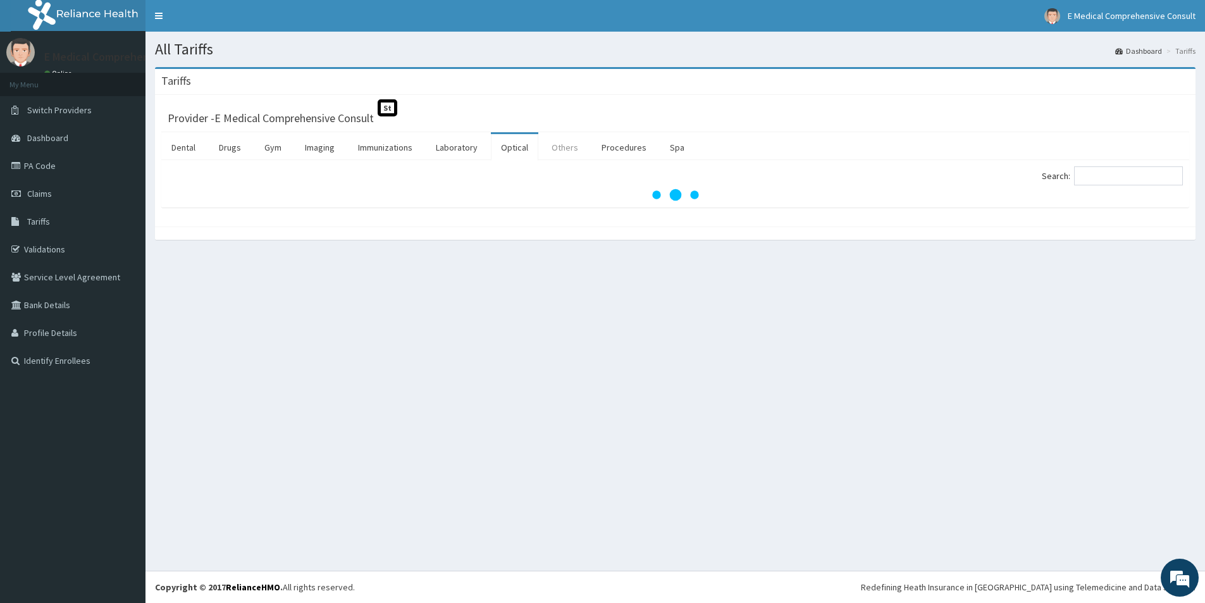
click at [562, 146] on link "Others" at bounding box center [565, 147] width 47 height 27
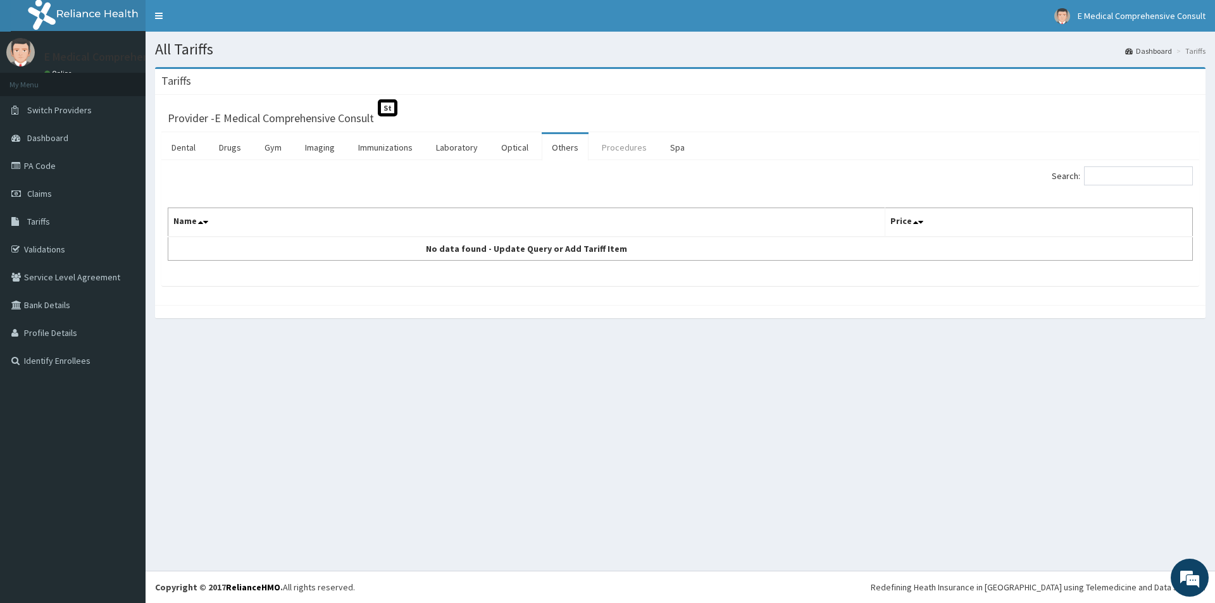
click at [609, 146] on link "Procedures" at bounding box center [624, 147] width 65 height 27
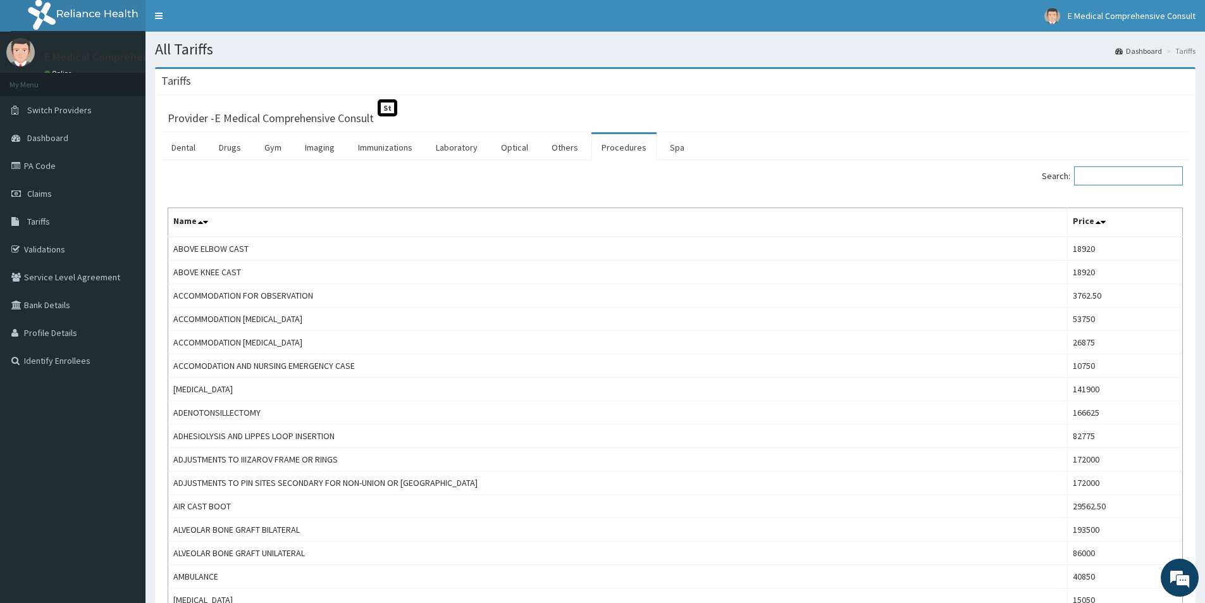
click at [1136, 184] on input "Search:" at bounding box center [1128, 175] width 109 height 19
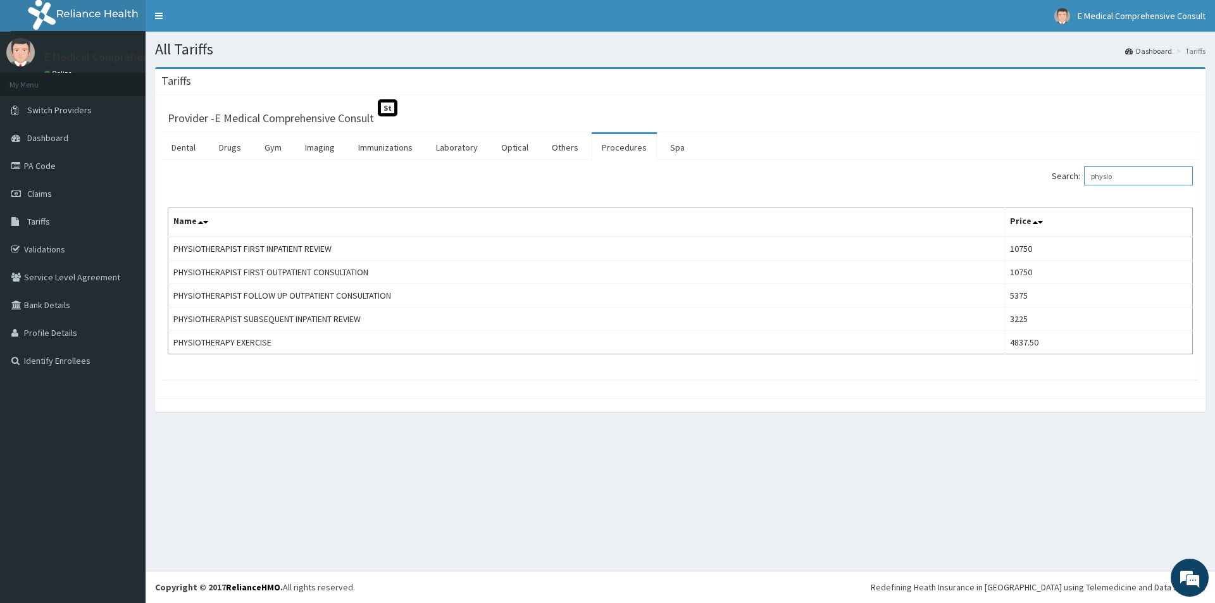
type input "physio"
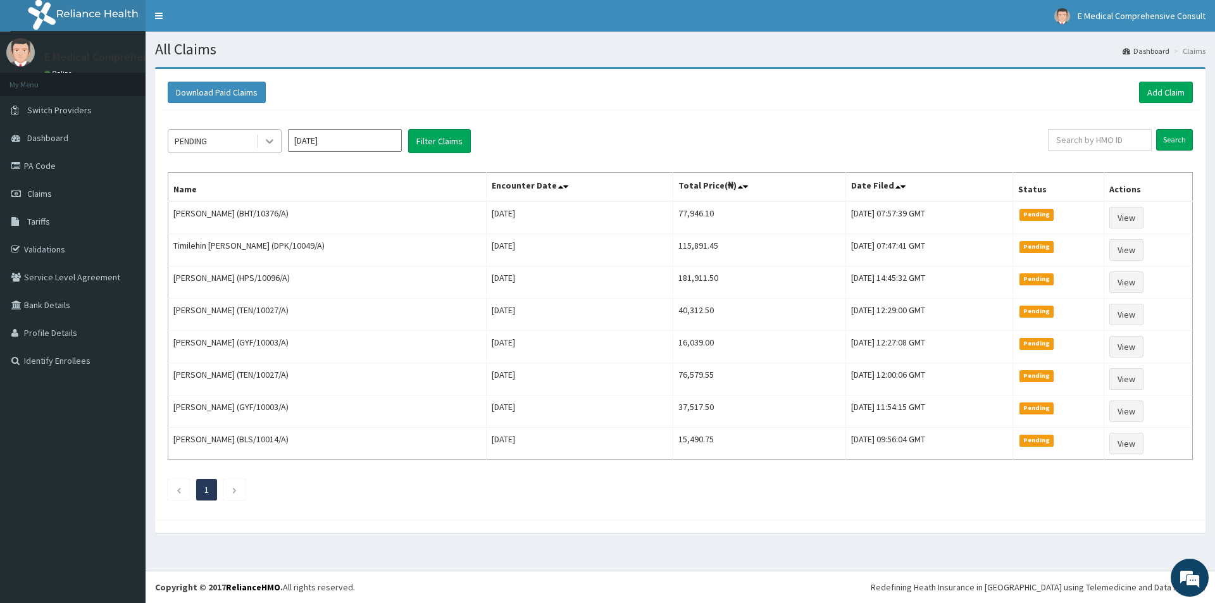
click at [266, 139] on icon at bounding box center [269, 141] width 13 height 13
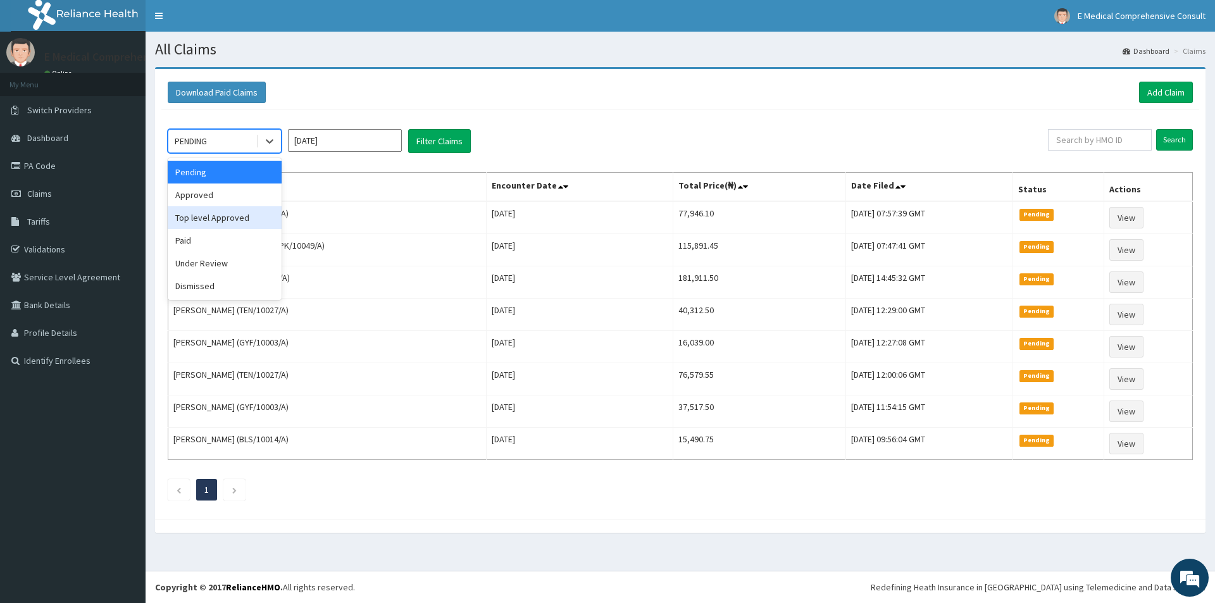
click at [211, 223] on div "Top level Approved" at bounding box center [225, 217] width 114 height 23
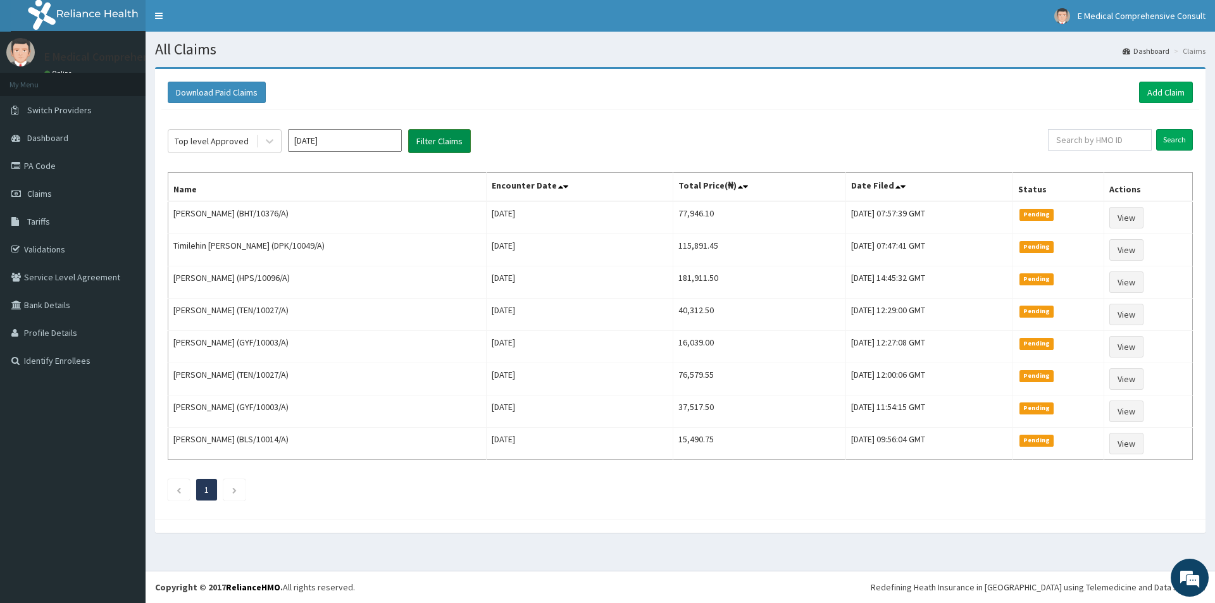
click at [440, 144] on button "Filter Claims" at bounding box center [439, 141] width 63 height 24
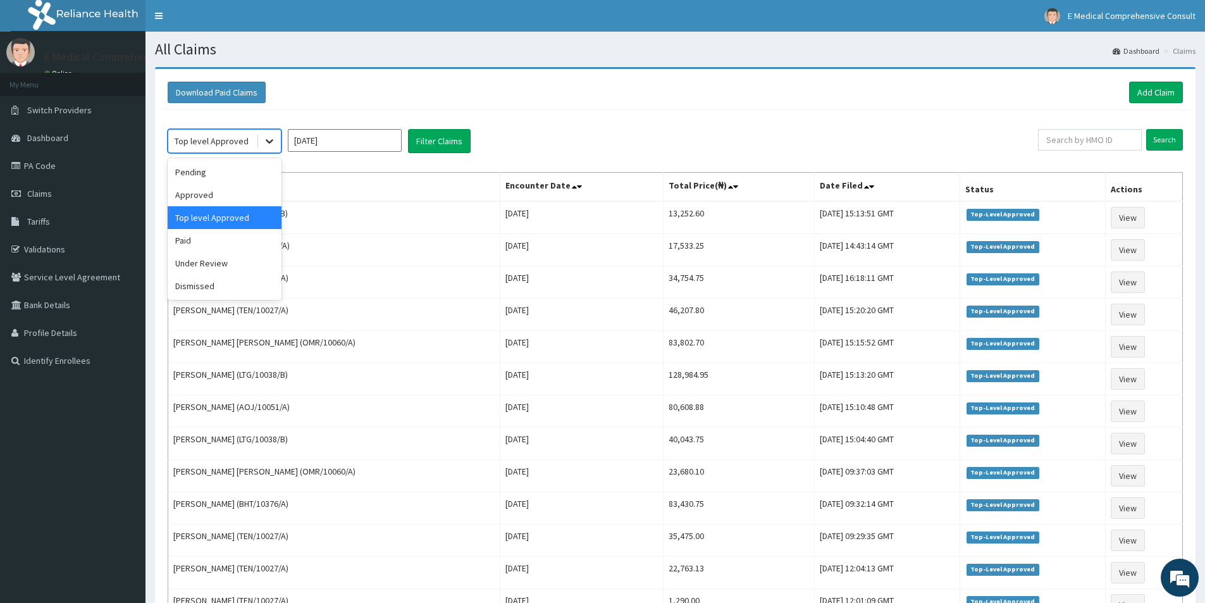
click at [267, 140] on icon at bounding box center [270, 142] width 8 height 4
click at [209, 199] on div "Approved" at bounding box center [225, 194] width 114 height 23
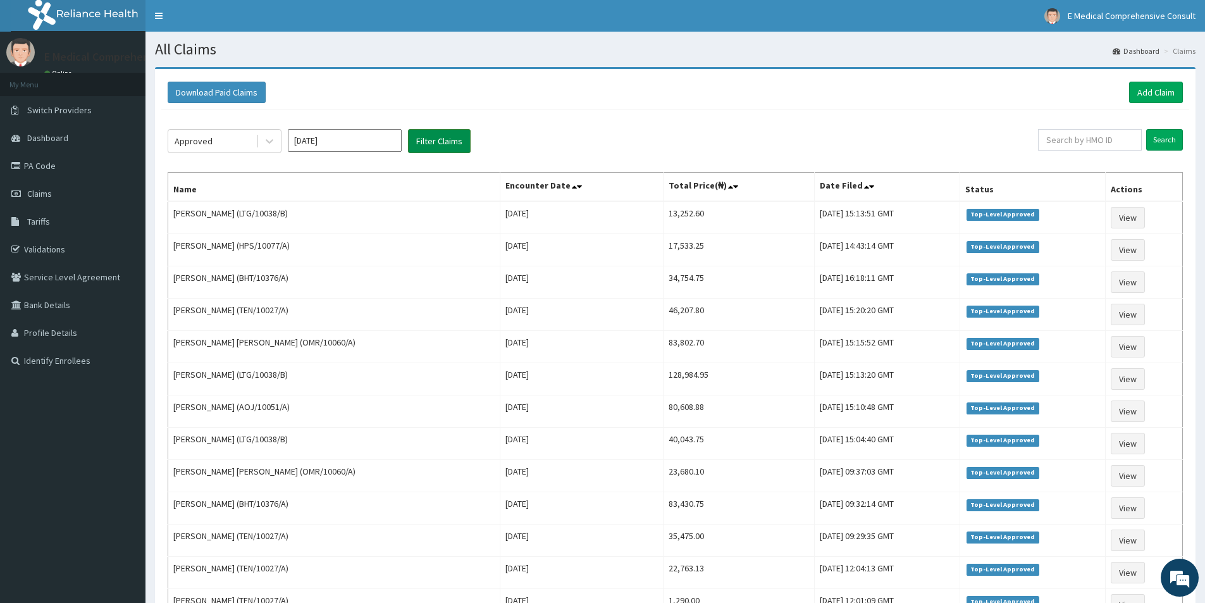
click at [440, 146] on button "Filter Claims" at bounding box center [439, 141] width 63 height 24
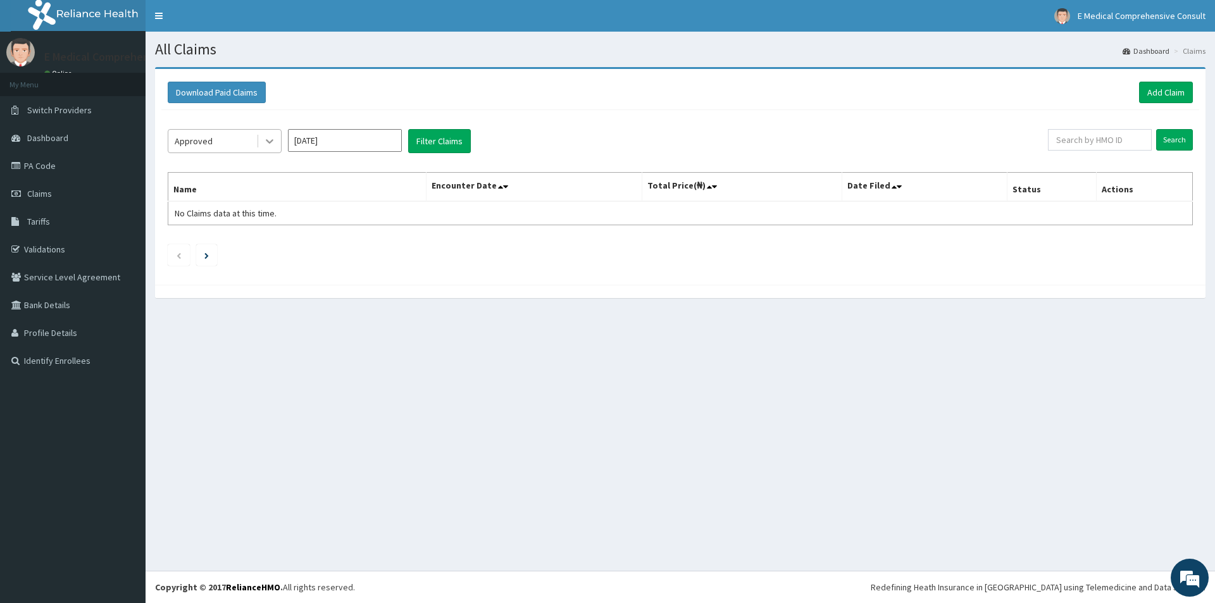
click at [271, 143] on icon at bounding box center [269, 141] width 13 height 13
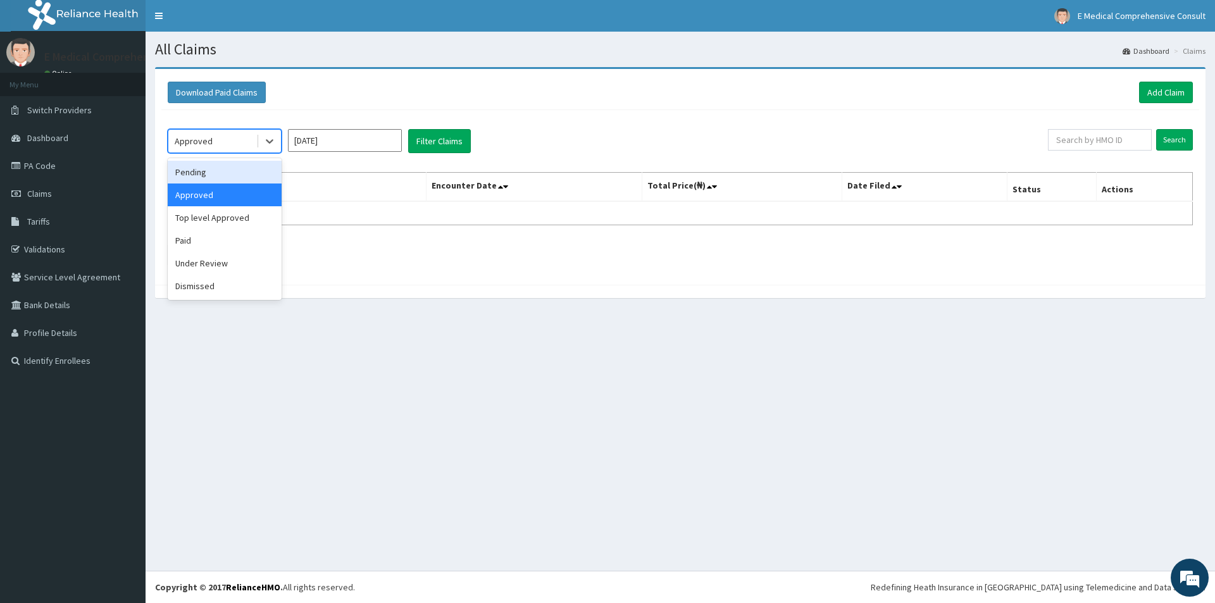
click at [205, 170] on div "Pending" at bounding box center [225, 172] width 114 height 23
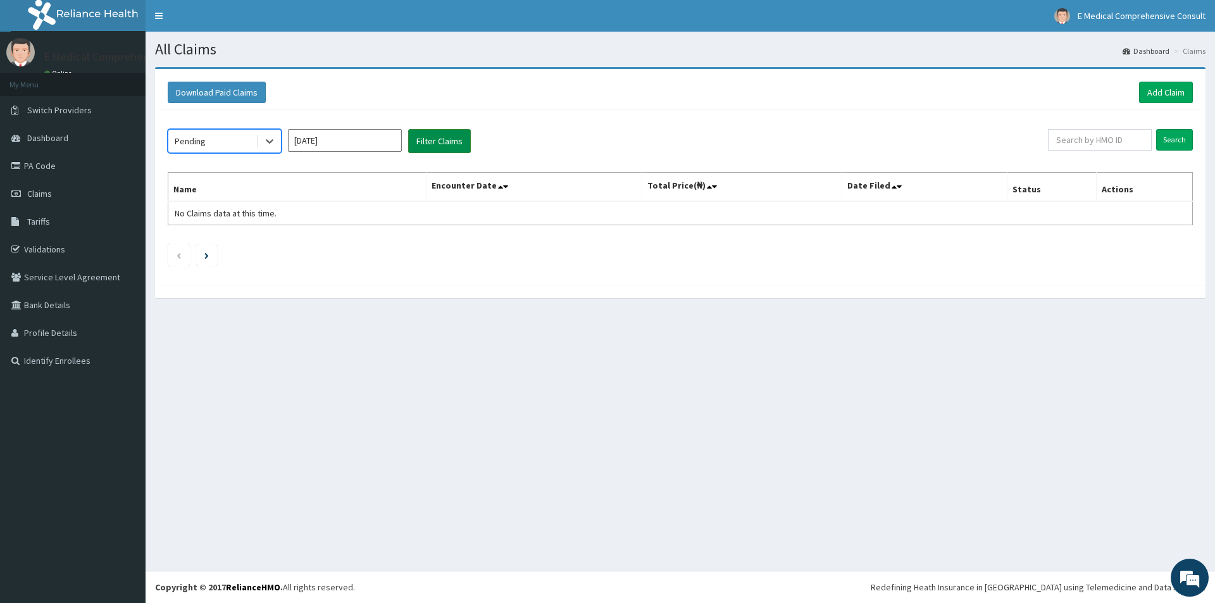
click at [438, 141] on button "Filter Claims" at bounding box center [439, 141] width 63 height 24
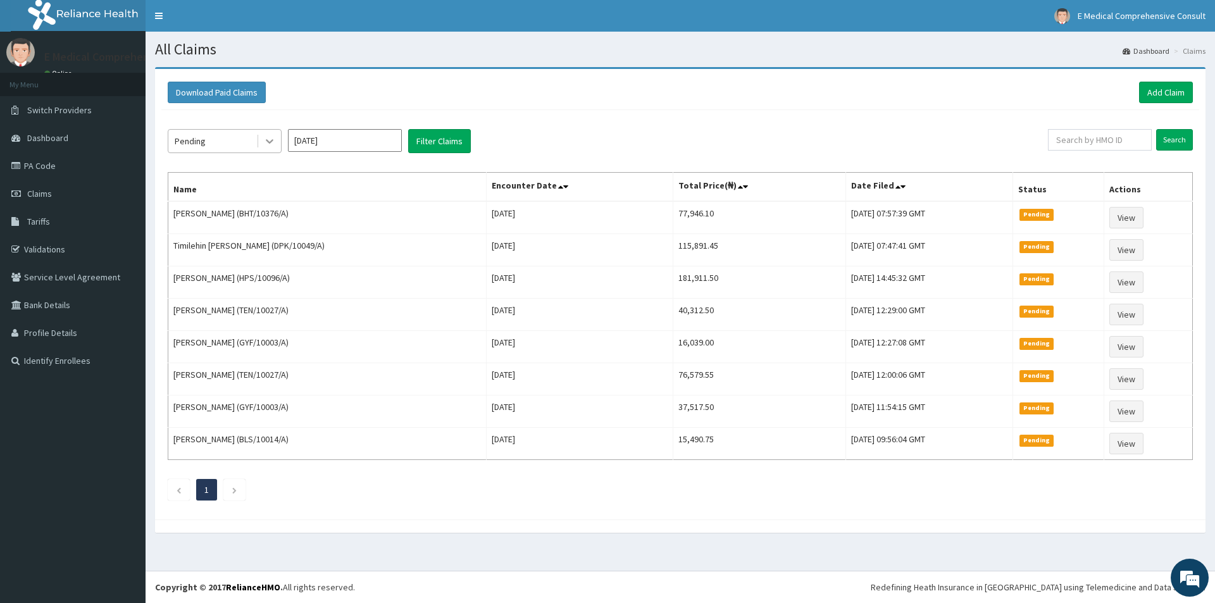
click at [271, 142] on icon at bounding box center [270, 142] width 8 height 4
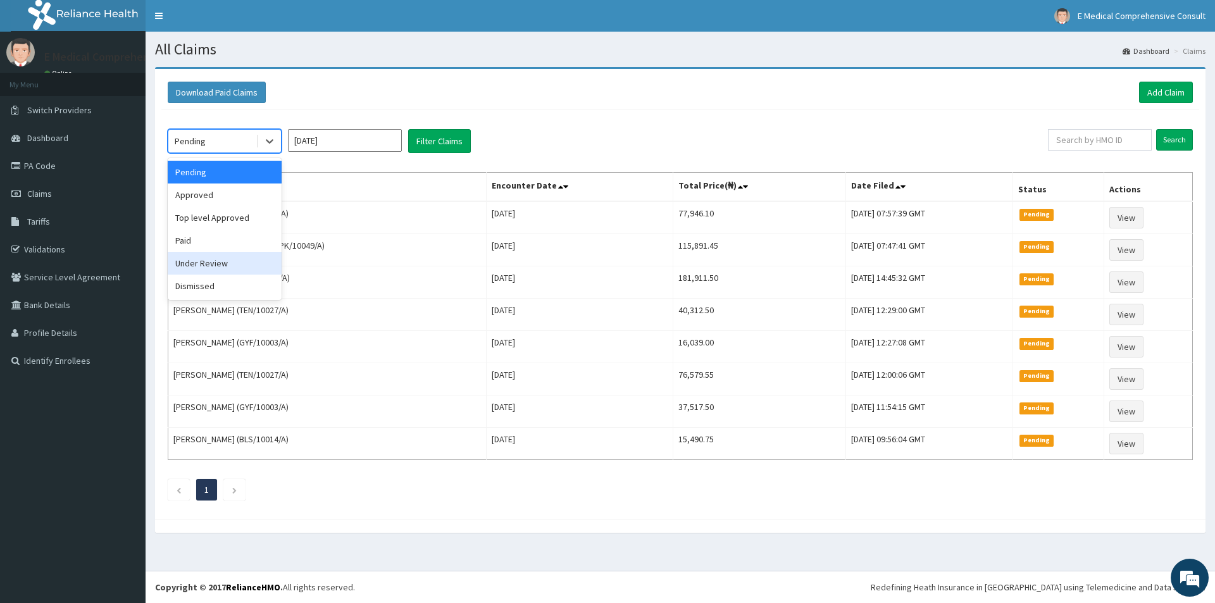
click at [220, 264] on div "Under Review" at bounding box center [225, 263] width 114 height 23
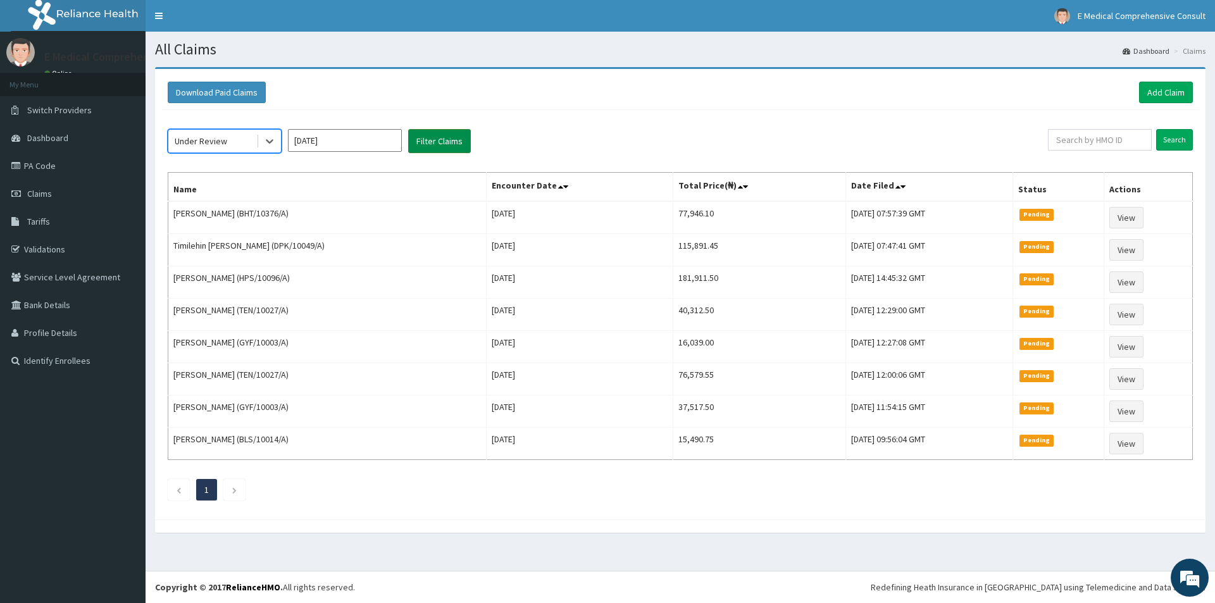
click at [452, 143] on button "Filter Claims" at bounding box center [439, 141] width 63 height 24
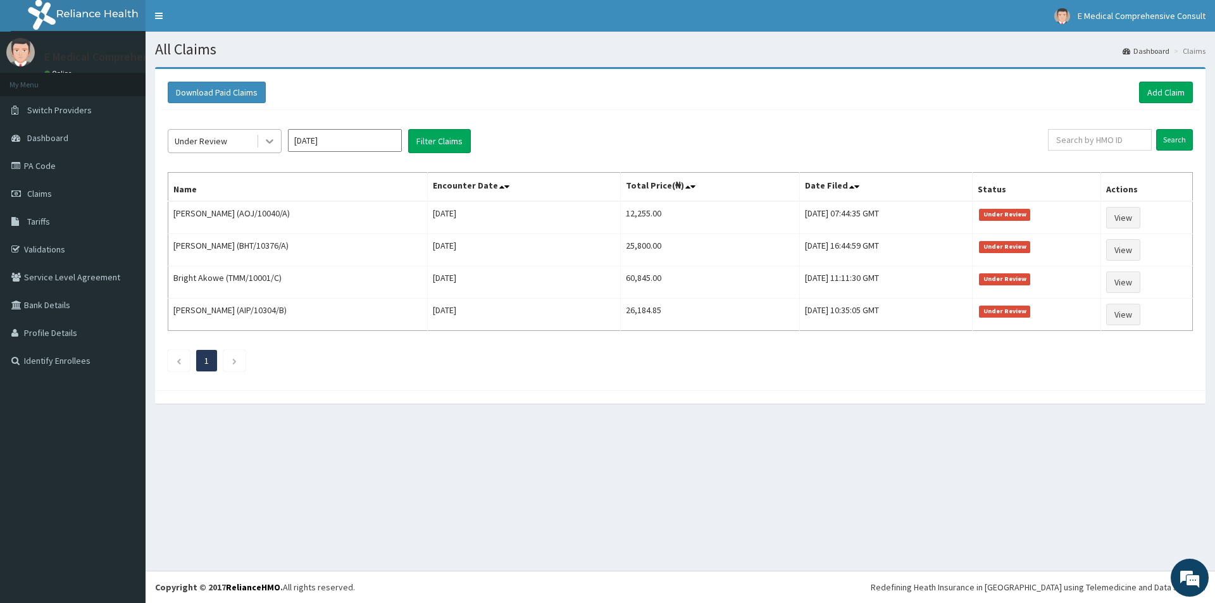
click at [267, 140] on icon at bounding box center [270, 142] width 8 height 4
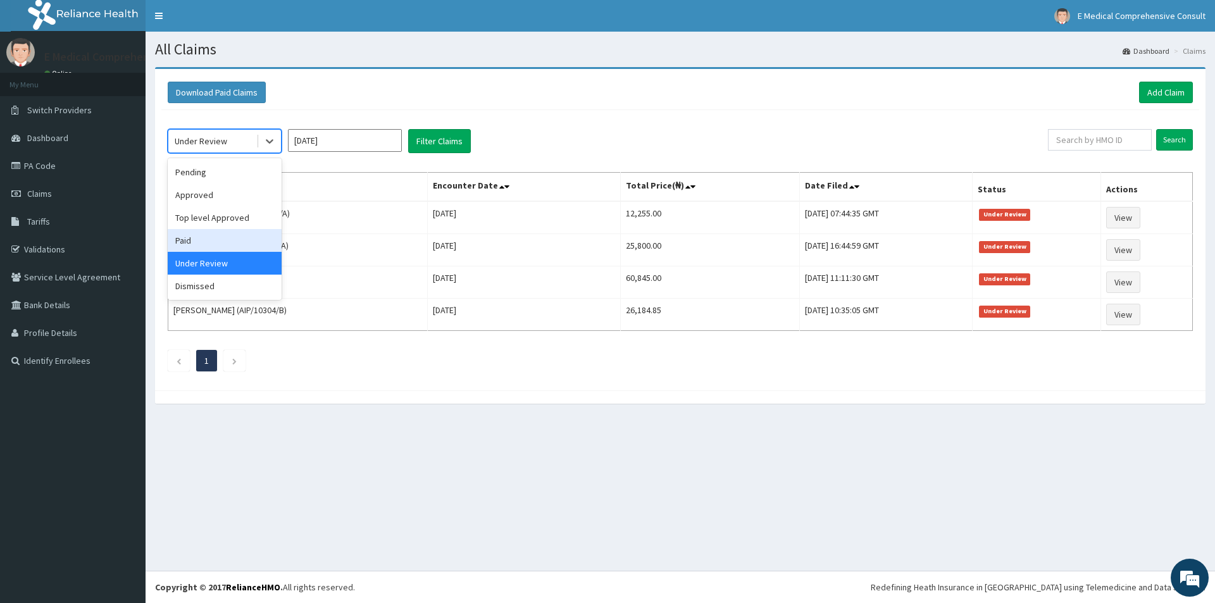
click at [209, 235] on div "Paid" at bounding box center [225, 240] width 114 height 23
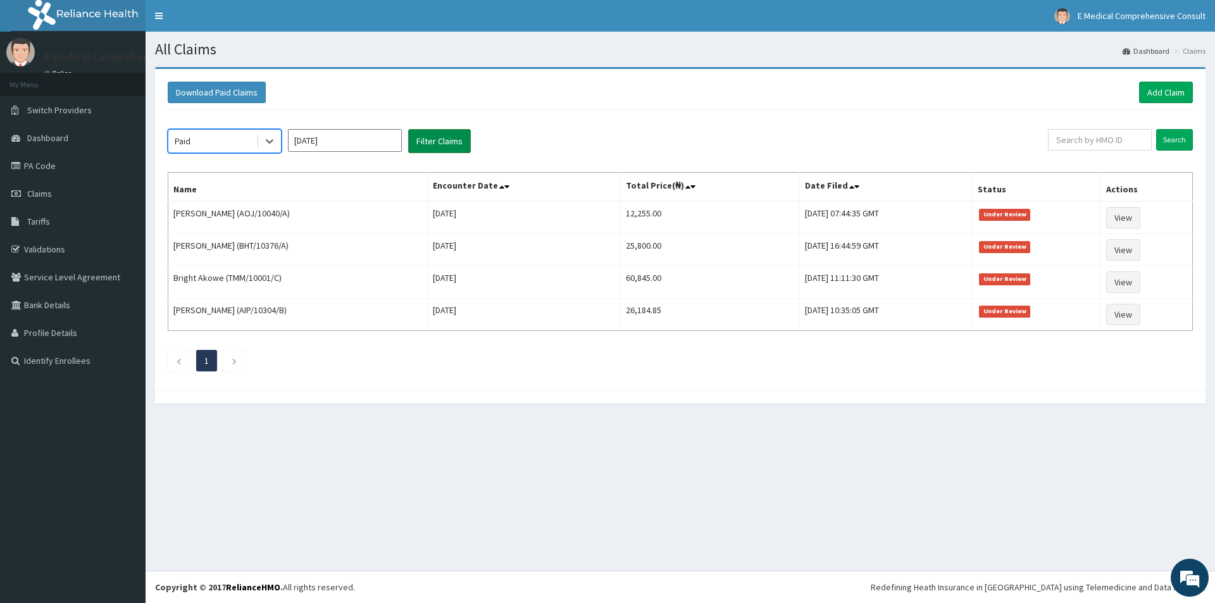
click at [426, 145] on button "Filter Claims" at bounding box center [439, 141] width 63 height 24
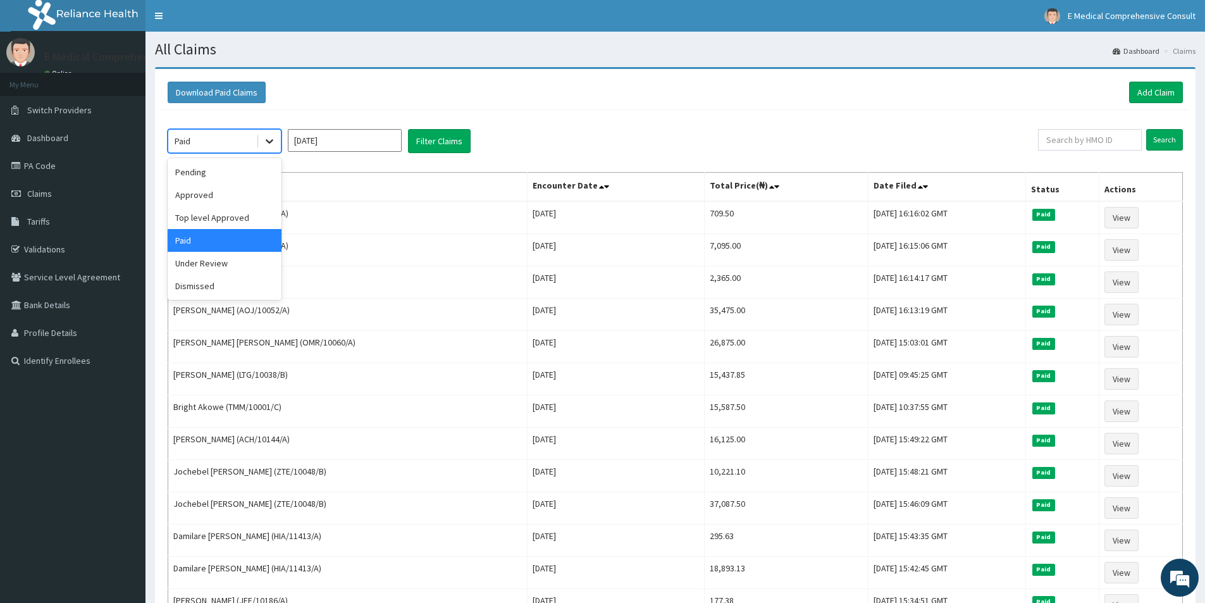
click at [269, 143] on icon at bounding box center [270, 142] width 8 height 4
click at [219, 173] on div "Pending" at bounding box center [225, 172] width 114 height 23
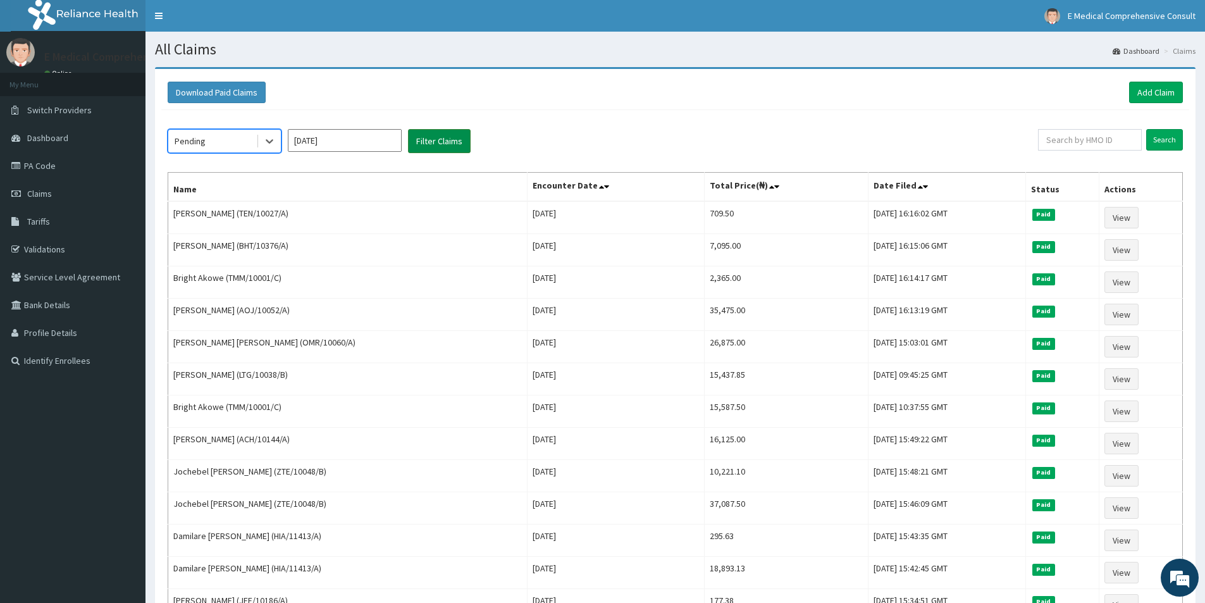
click at [450, 139] on button "Filter Claims" at bounding box center [439, 141] width 63 height 24
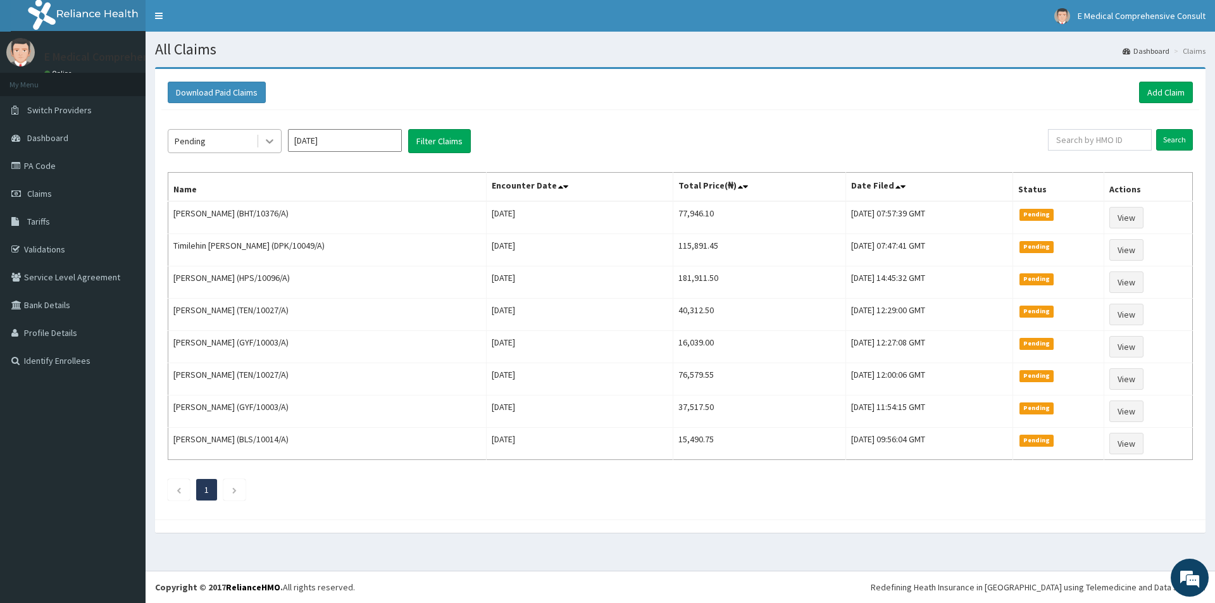
click at [270, 141] on icon at bounding box center [269, 141] width 13 height 13
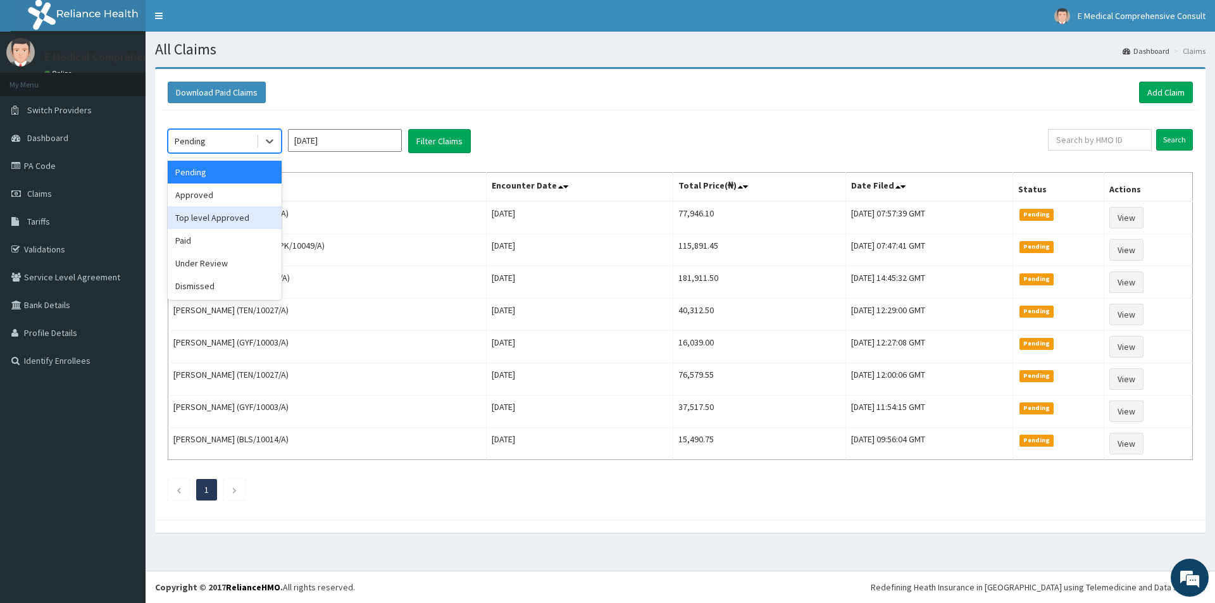
click at [192, 218] on div "Top level Approved" at bounding box center [225, 217] width 114 height 23
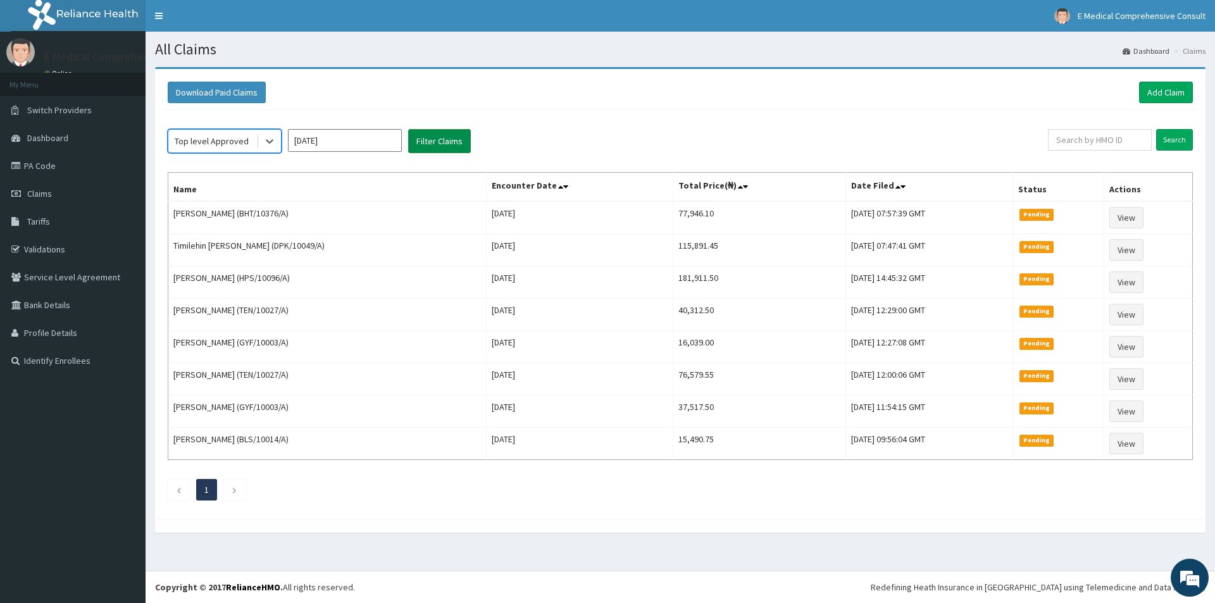
click at [437, 140] on button "Filter Claims" at bounding box center [439, 141] width 63 height 24
